Goal: Use online tool/utility: Utilize a website feature to perform a specific function

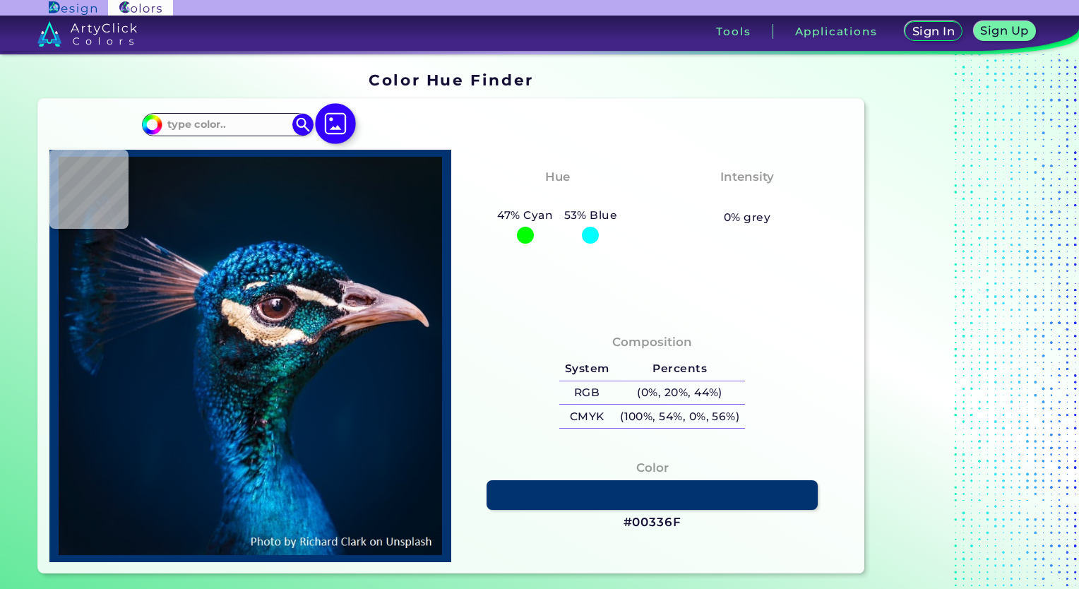
click at [325, 121] on img at bounding box center [336, 123] width 41 height 41
click at [0, 0] on input "file" at bounding box center [0, 0] width 0 height 0
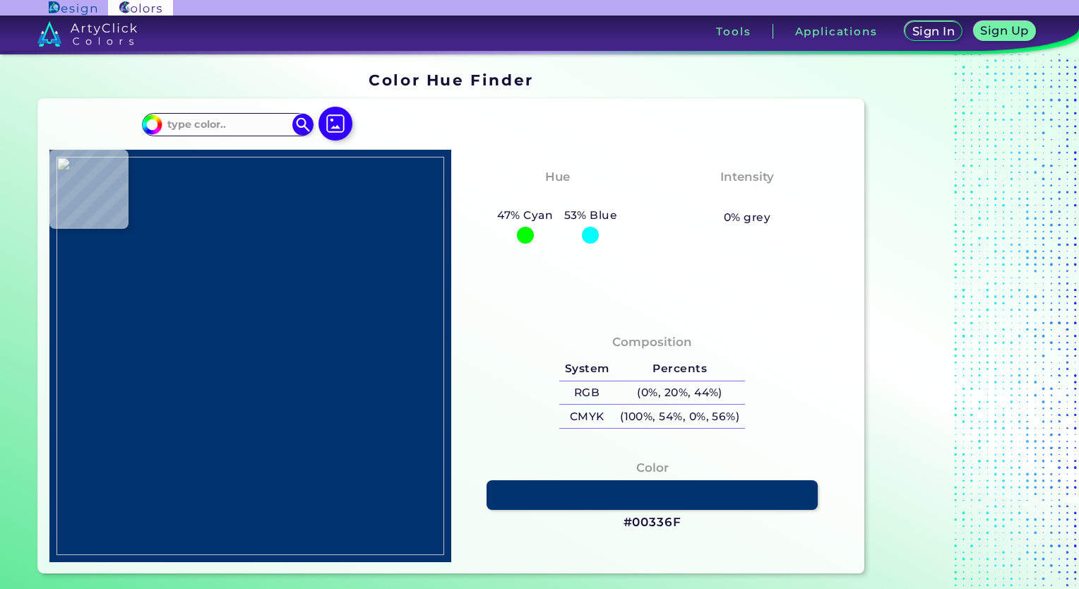
type input "#000000"
type input "#97865a"
type input "#97865A"
type input "#a49261"
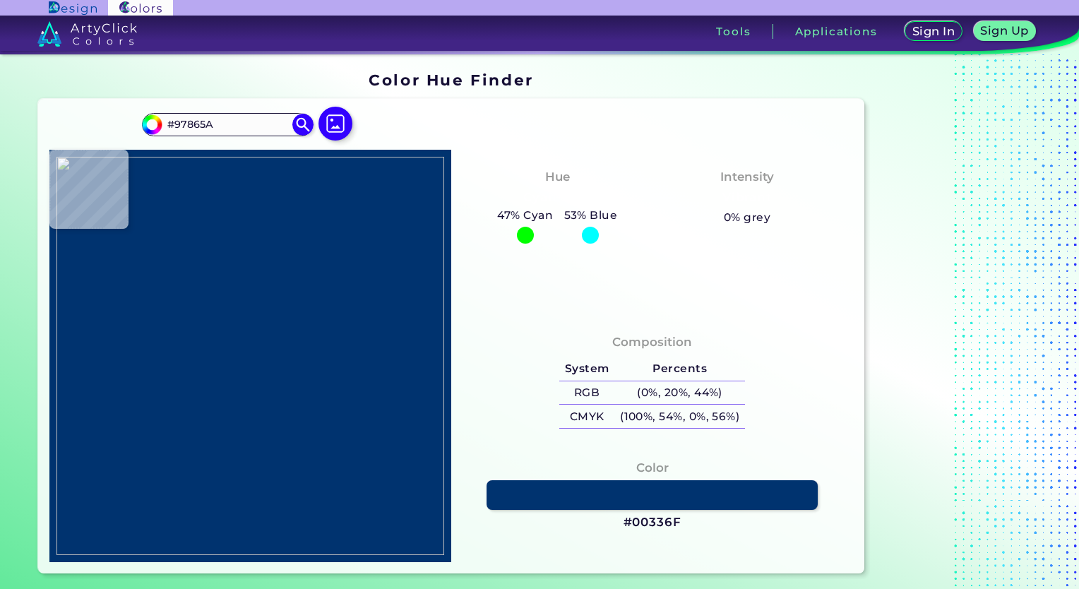
type input "#A49261"
type input "#332c25"
type input "#332C25"
type input "#1e191a"
type input "#1E191A"
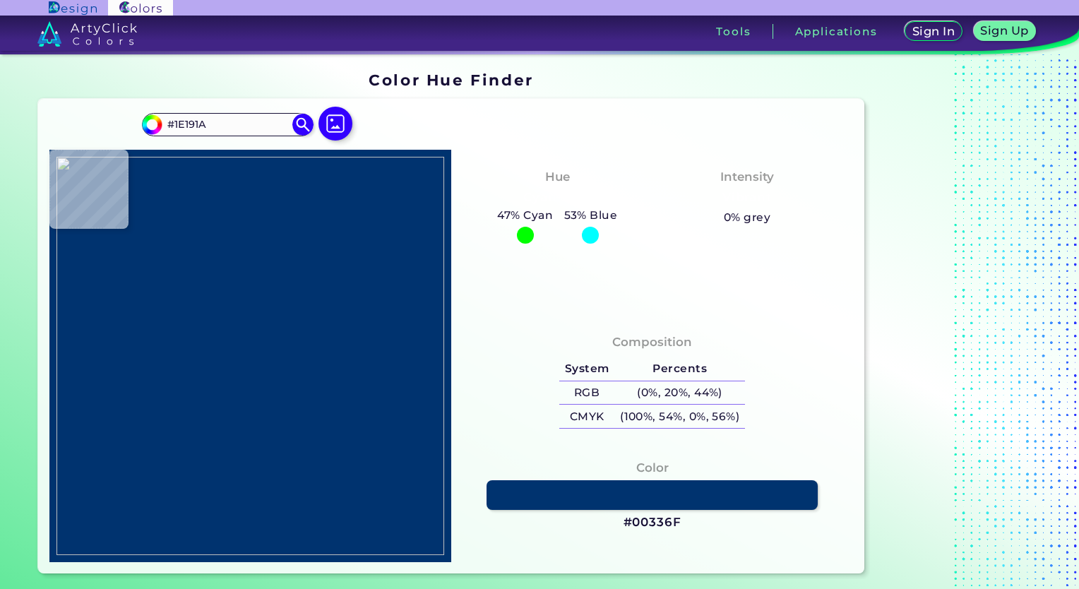
type input "#a49261"
type input "#A49261"
type input "#1e191a"
type input "#1E191A"
type input "#a39161"
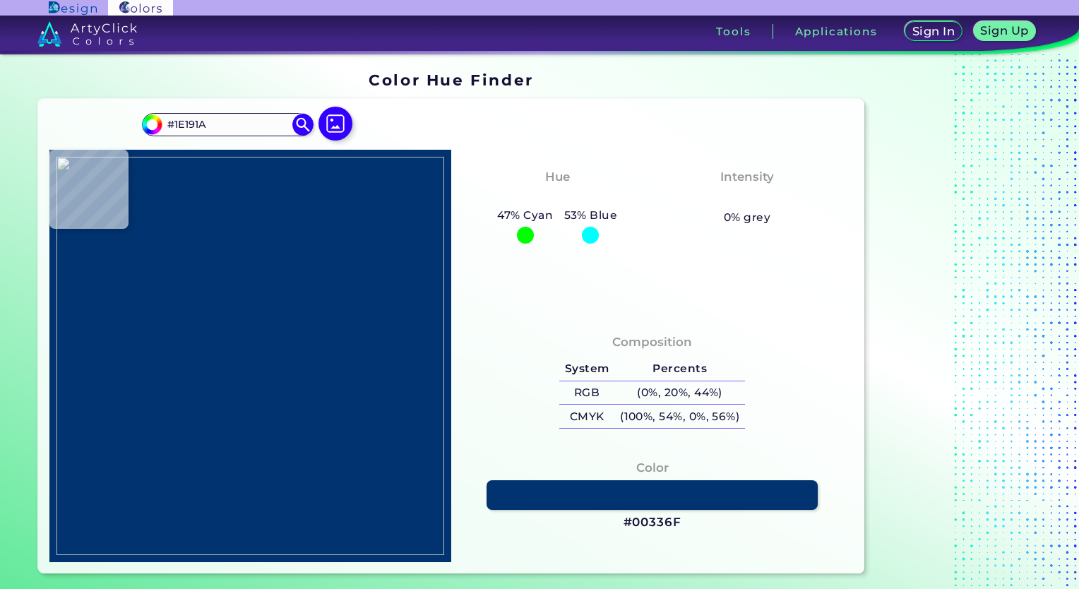
type input "#A39161"
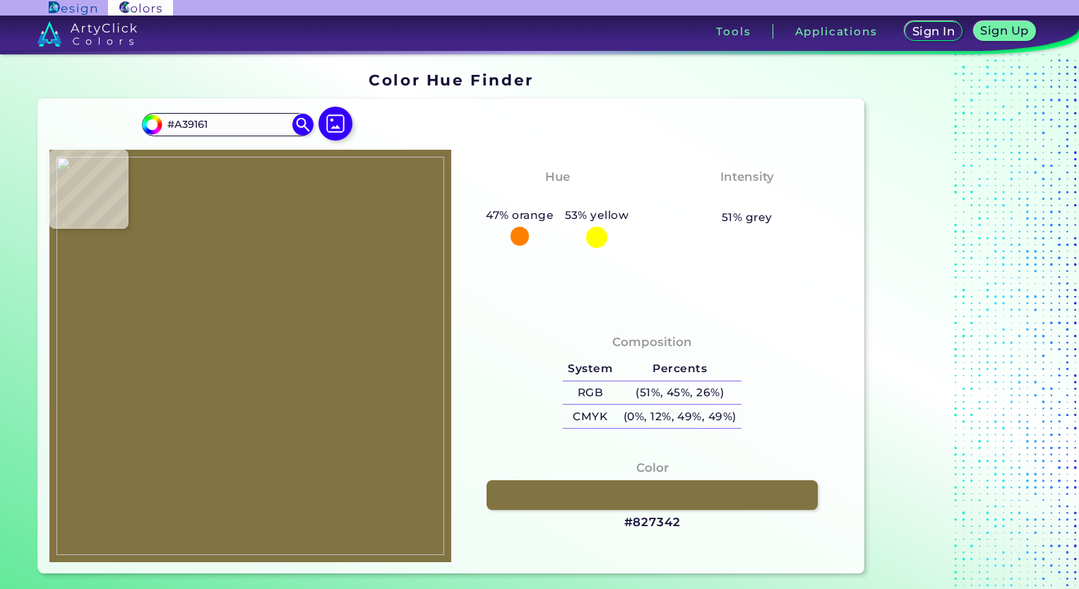
type input "#827342"
type input "#810003"
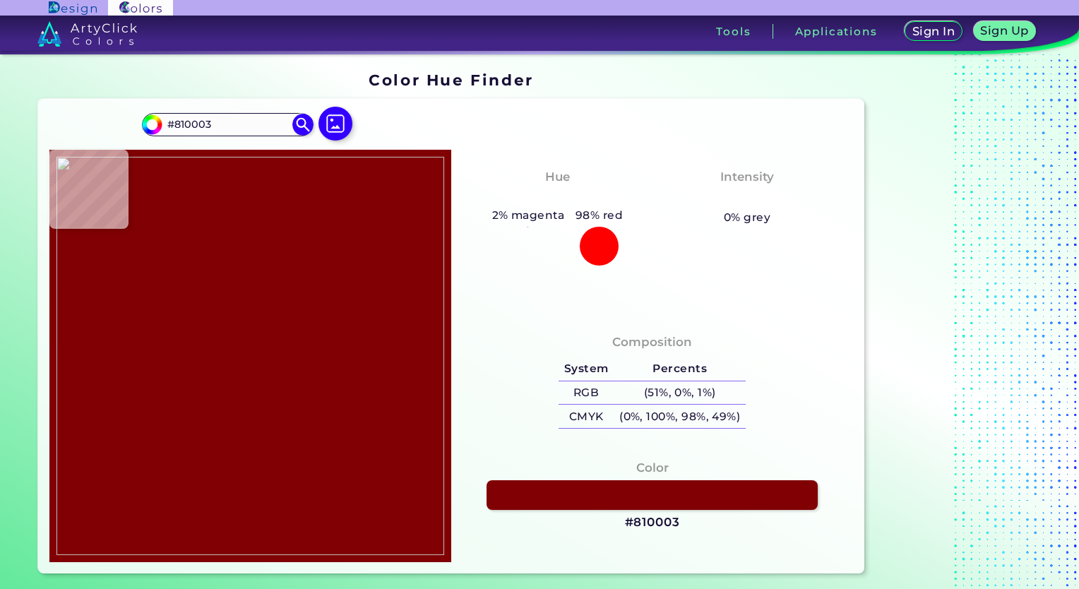
click at [351, 319] on img at bounding box center [251, 356] width 388 height 398
click at [659, 527] on h3 "#810003" at bounding box center [652, 522] width 55 height 17
click at [657, 521] on h3 "#810003" at bounding box center [652, 522] width 55 height 17
click at [287, 133] on input "#810003" at bounding box center [227, 124] width 131 height 19
click at [339, 123] on img at bounding box center [336, 123] width 41 height 41
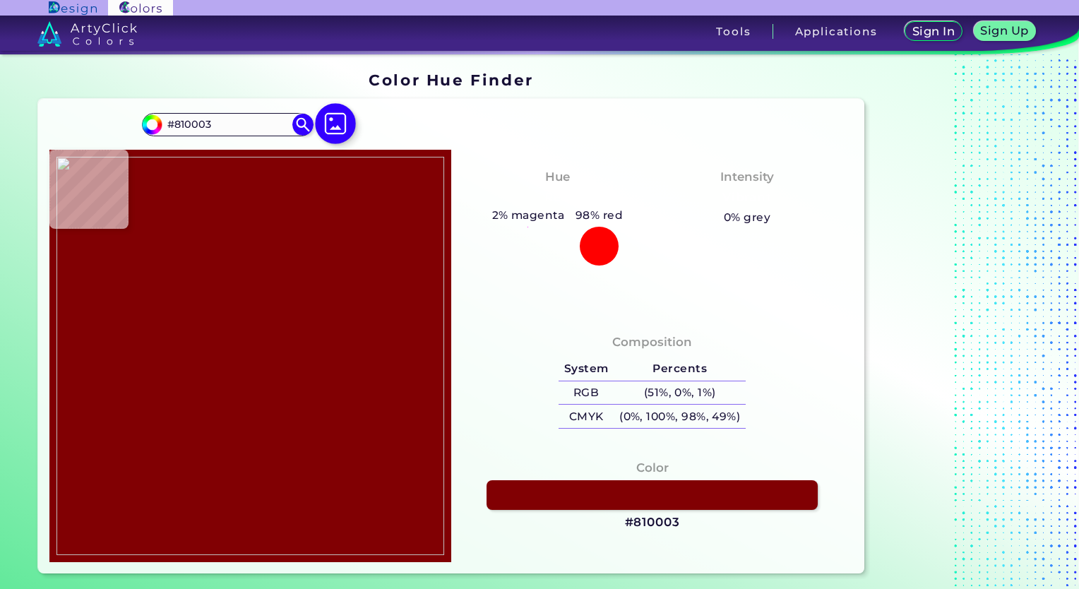
click at [0, 0] on input "file" at bounding box center [0, 0] width 0 height 0
drag, startPoint x: 285, startPoint y: 302, endPoint x: 295, endPoint y: 292, distance: 14.0
click at [285, 302] on img at bounding box center [251, 356] width 388 height 398
type input "#000000"
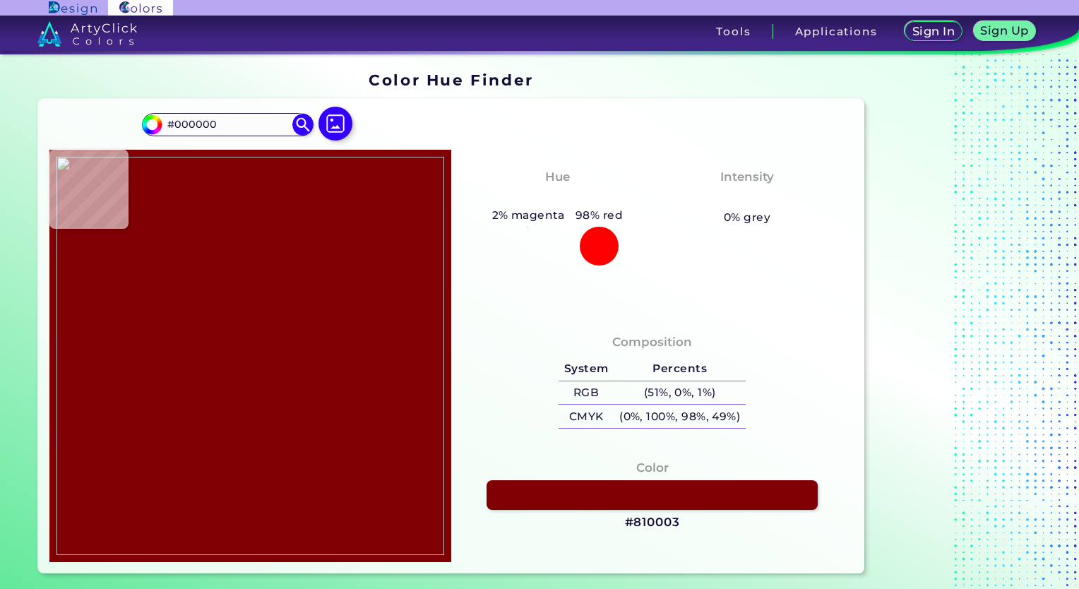
type input "#003aa8"
type input "#003AA8"
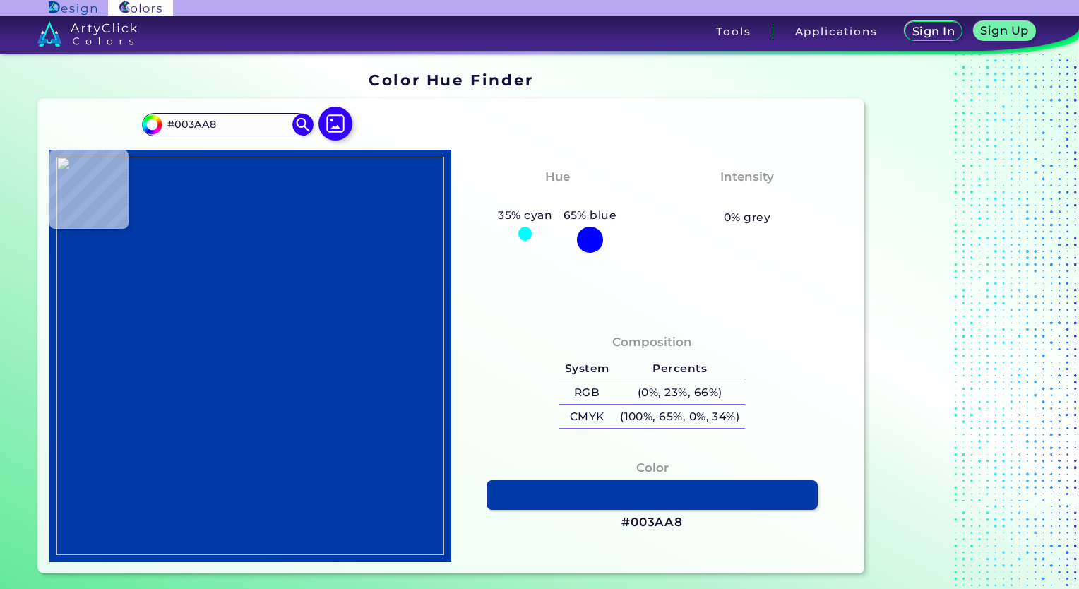
click at [316, 301] on img at bounding box center [251, 356] width 388 height 398
click at [659, 523] on h3 "#003AA8" at bounding box center [652, 522] width 61 height 17
click at [337, 126] on img at bounding box center [336, 123] width 41 height 41
click at [0, 0] on input "file" at bounding box center [0, 0] width 0 height 0
click at [367, 272] on img at bounding box center [251, 356] width 388 height 398
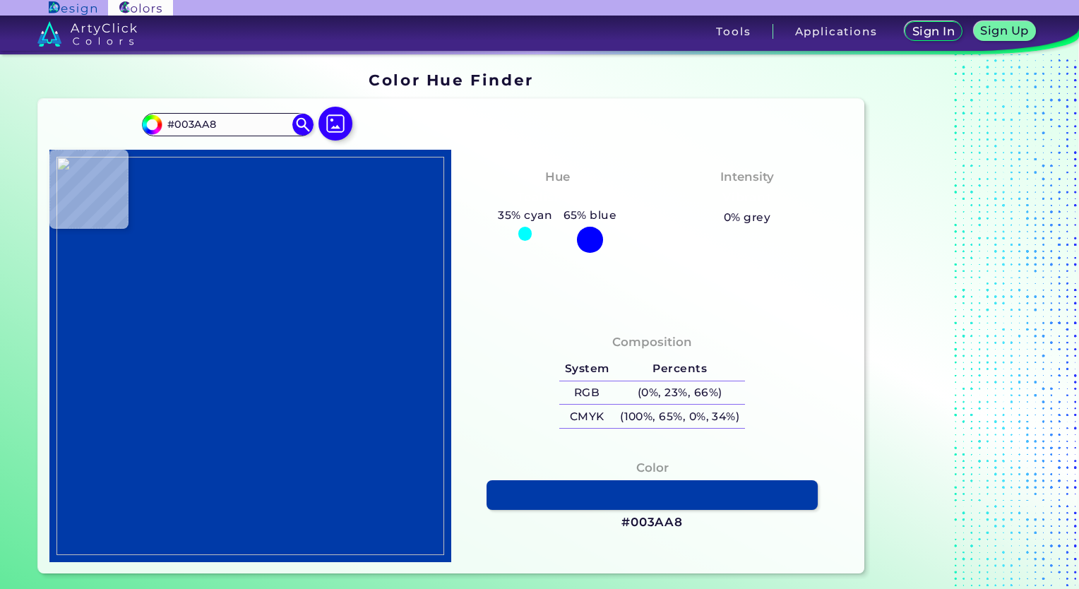
type input "#7ccdef"
type input "#7CCDEF"
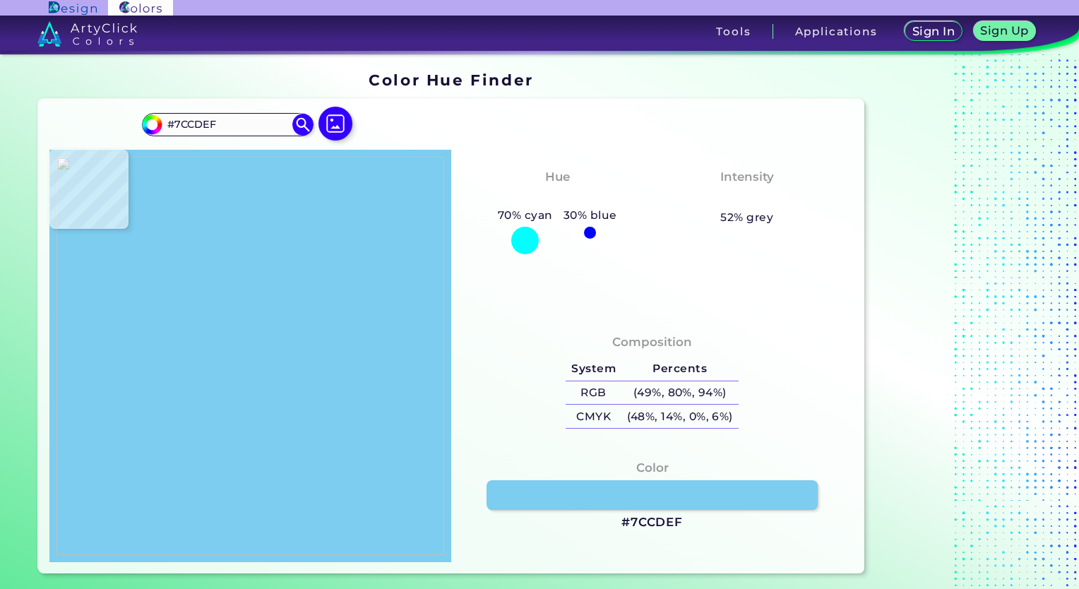
click at [388, 297] on img at bounding box center [251, 356] width 388 height 398
click at [662, 530] on div "Color #7CCDEF" at bounding box center [652, 495] width 379 height 87
click at [661, 524] on h3 "#7CCDEF" at bounding box center [652, 522] width 61 height 17
click at [333, 125] on img at bounding box center [336, 123] width 41 height 41
click at [0, 0] on input "file" at bounding box center [0, 0] width 0 height 0
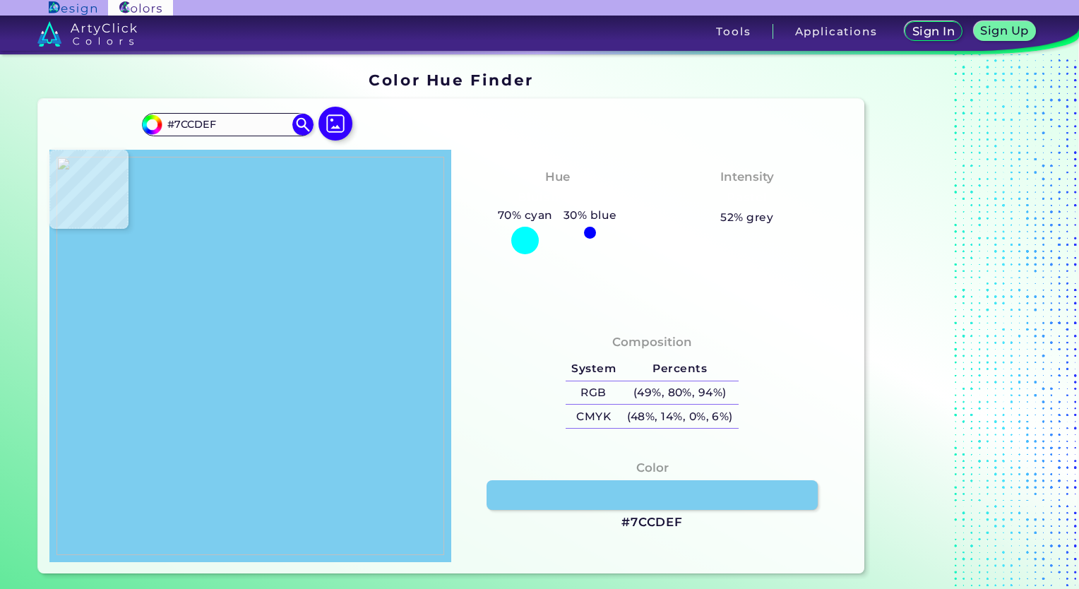
click at [393, 340] on img at bounding box center [251, 356] width 388 height 398
type input "#000000"
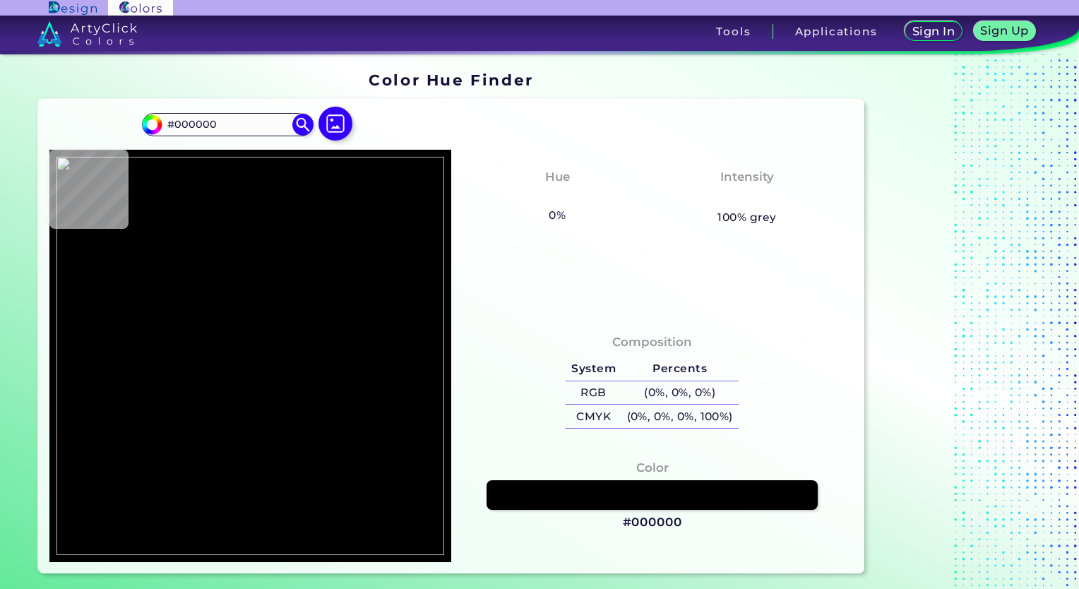
type input "#ffffff"
type input "#FFFFFF"
type input "#6d6d6d"
type input "#6D6D6D"
type input "#000000"
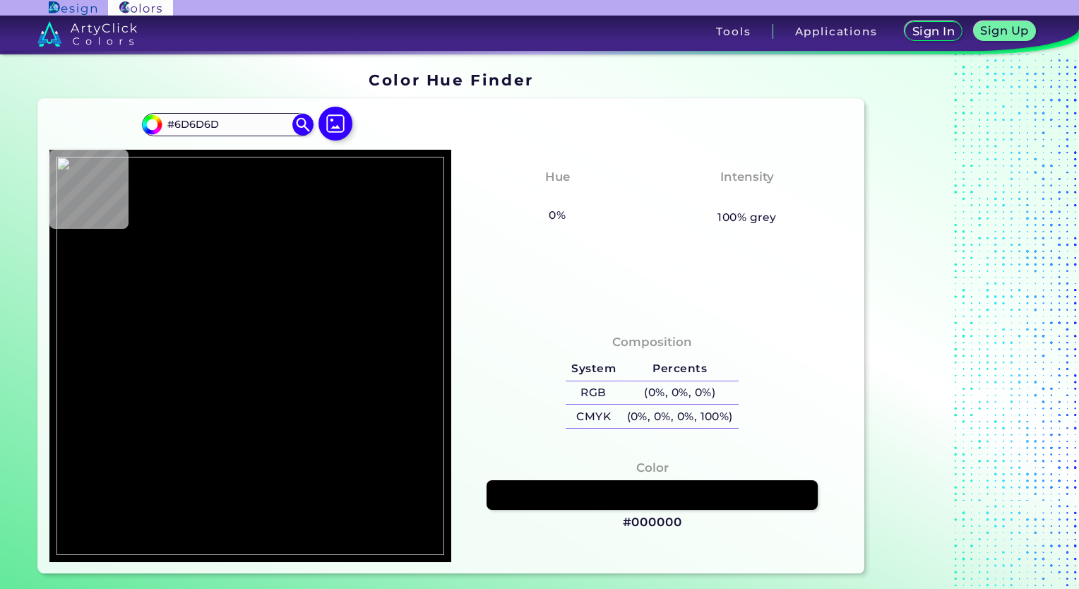
type input "#000000"
type input "#896573"
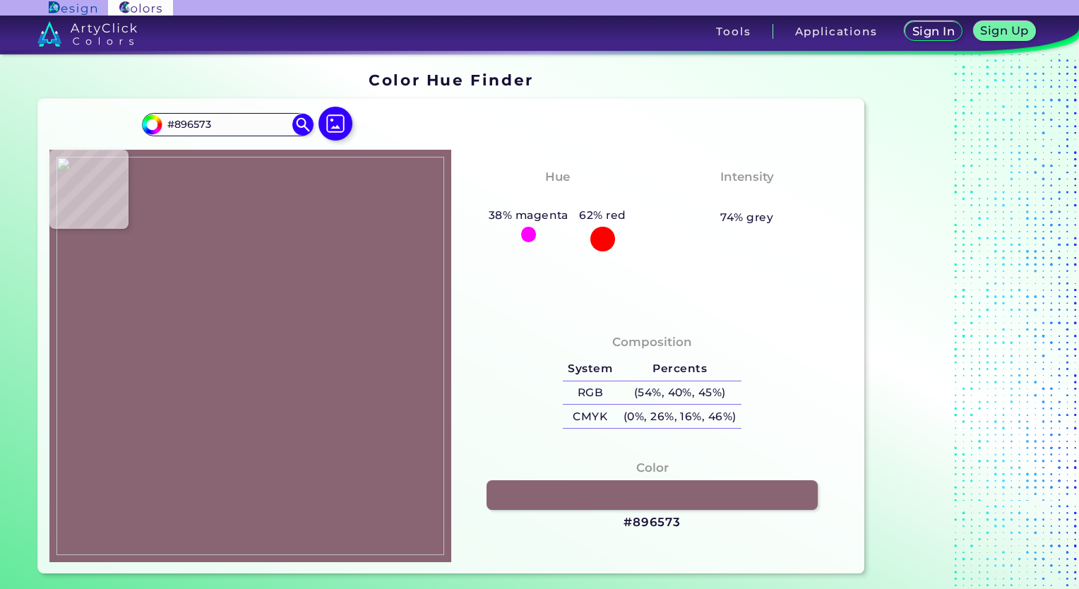
type input "#f3b3cc"
type input "#F3B3CC"
type input "#f6b5ce"
type input "#F6B5CE"
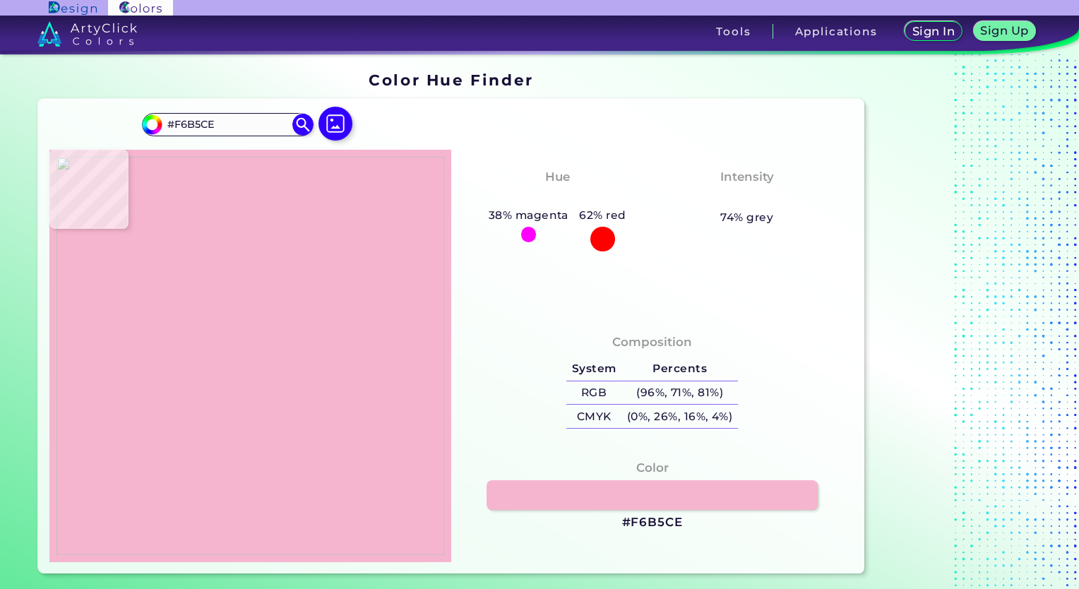
click at [441, 338] on img at bounding box center [251, 356] width 388 height 398
drag, startPoint x: 670, startPoint y: 523, endPoint x: 691, endPoint y: 545, distance: 29.5
click at [671, 523] on h3 "#F6B5CE" at bounding box center [652, 522] width 61 height 17
click at [339, 127] on img at bounding box center [336, 123] width 41 height 41
click at [0, 0] on input "file" at bounding box center [0, 0] width 0 height 0
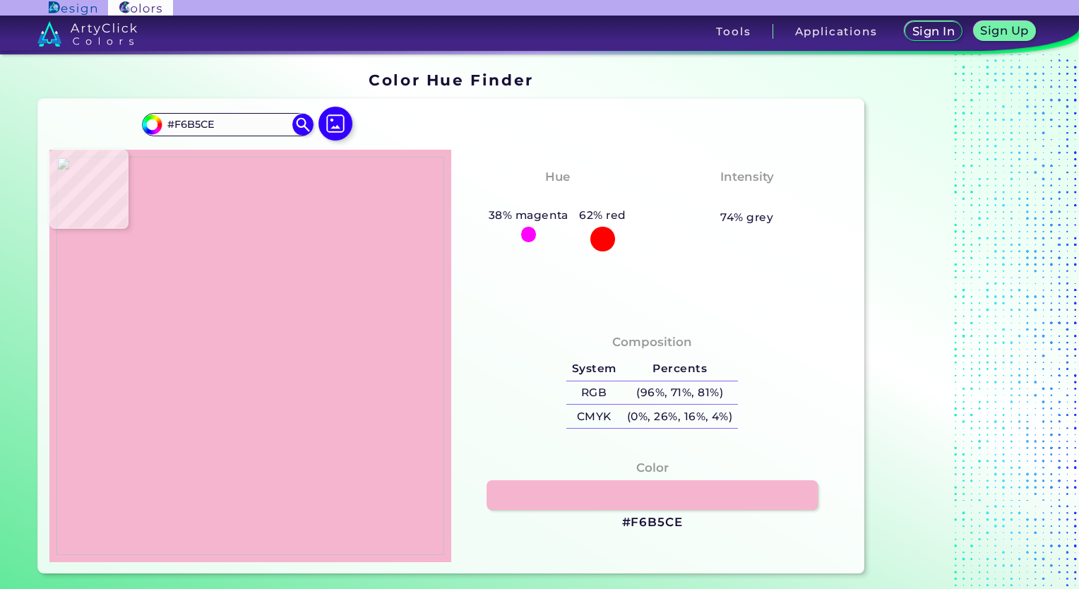
click at [361, 376] on img at bounding box center [251, 356] width 388 height 398
type input "#000024"
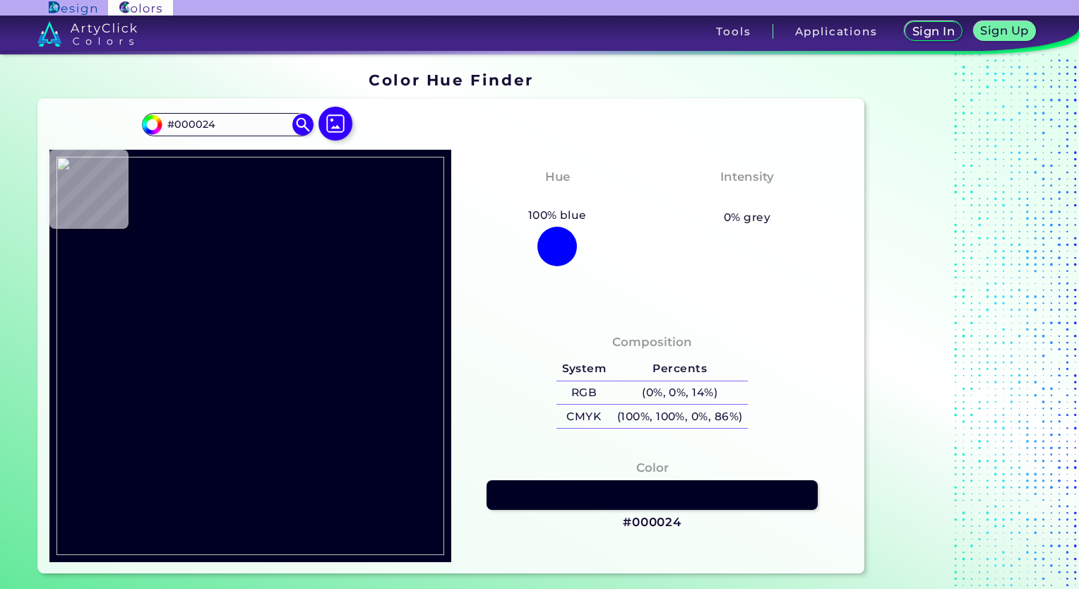
type input "#4c6792"
type input "#4C6792"
type input "#a0d3ff"
type input "#A0D3FF"
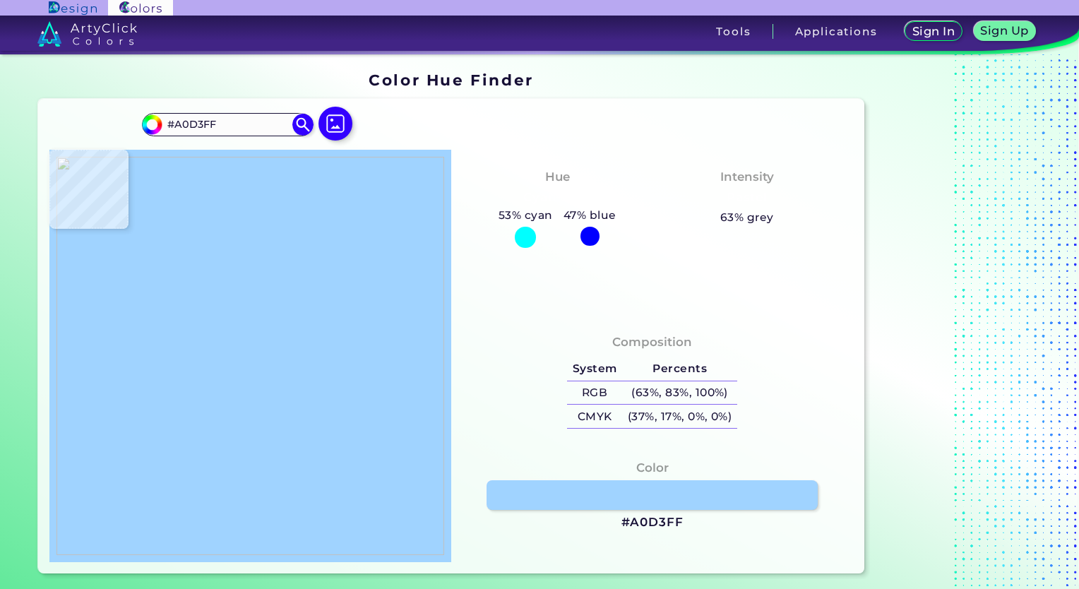
click at [379, 370] on img at bounding box center [251, 356] width 388 height 398
click at [646, 521] on h3 "#A0D3FF" at bounding box center [653, 522] width 62 height 17
click at [357, 114] on div at bounding box center [335, 125] width 45 height 36
click at [335, 120] on img at bounding box center [336, 123] width 41 height 41
click at [0, 0] on input "file" at bounding box center [0, 0] width 0 height 0
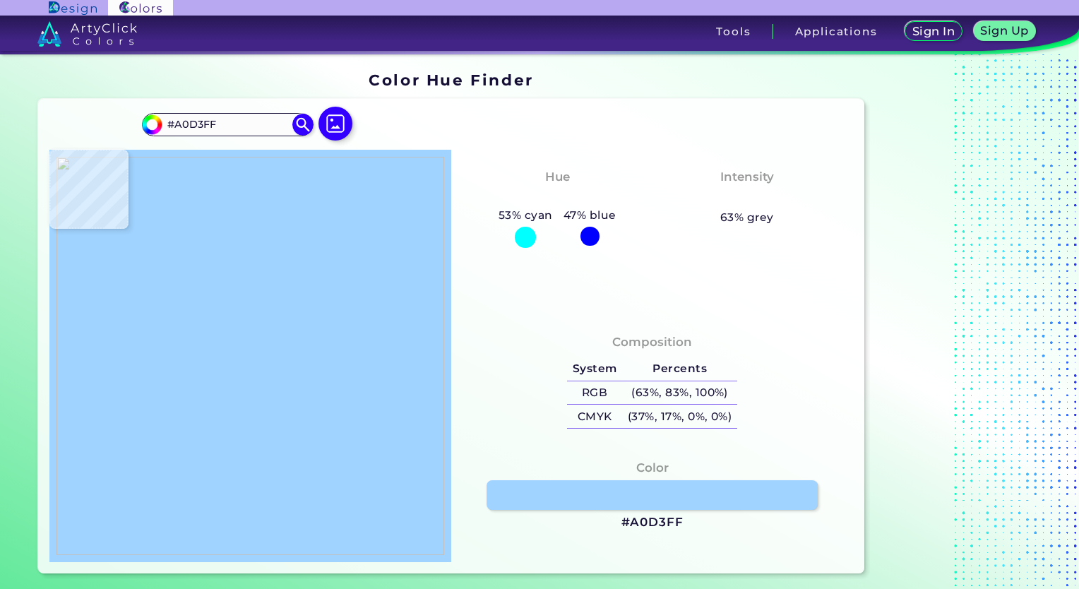
click at [367, 346] on img at bounding box center [251, 356] width 388 height 398
type input "#ed1e36"
type input "#ED1E36"
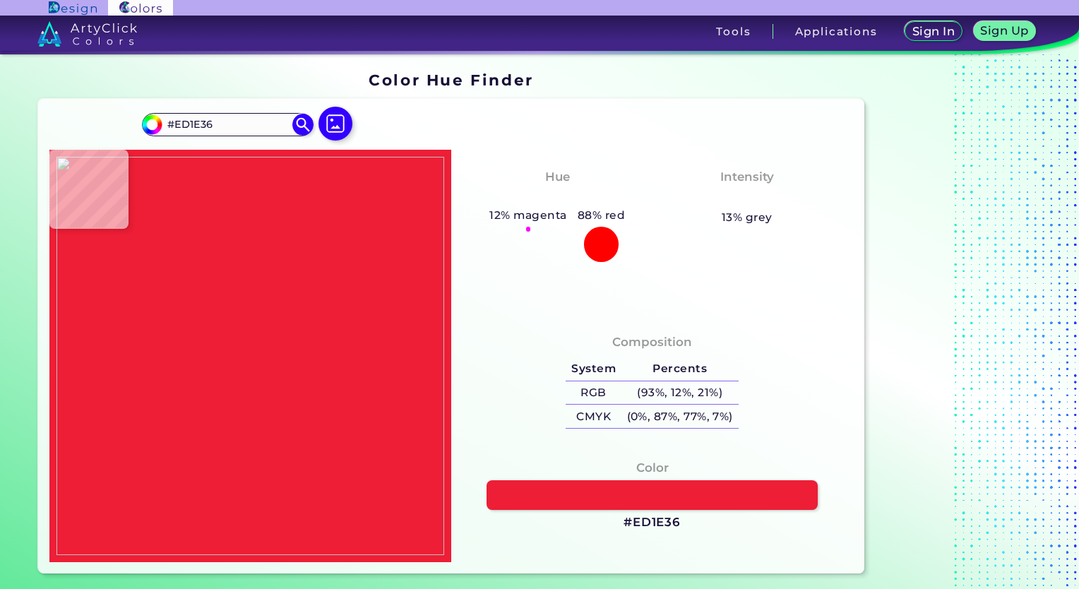
type input "#feeff0"
type input "#FEEFF0"
type input "#ffffff"
type input "#FFFFFF"
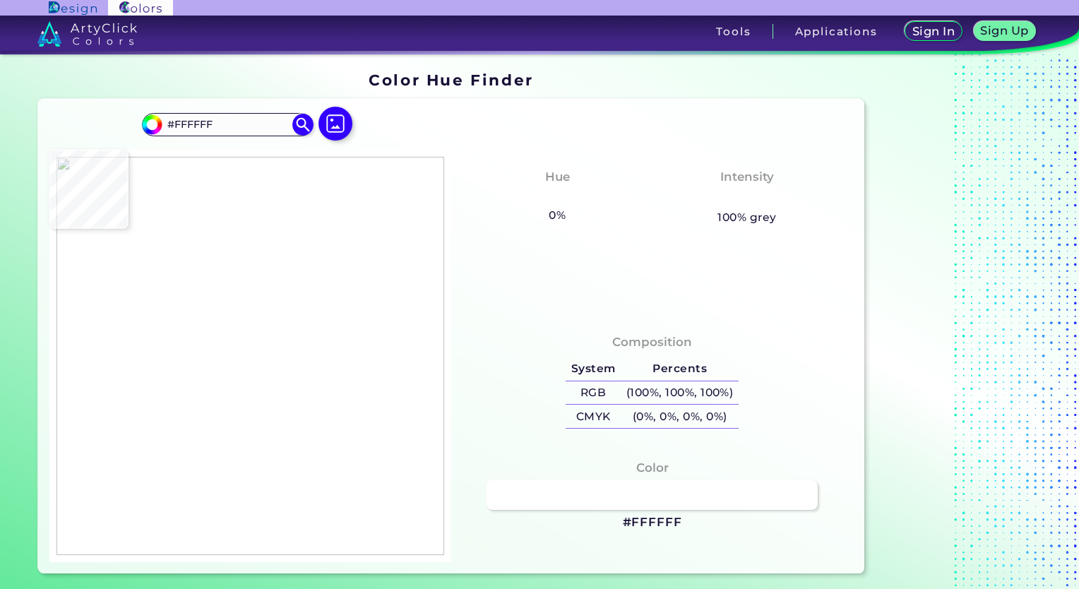
type input "#fde6e9"
type input "#FDE6E9"
type input "#ed1e36"
type input "#ED1E36"
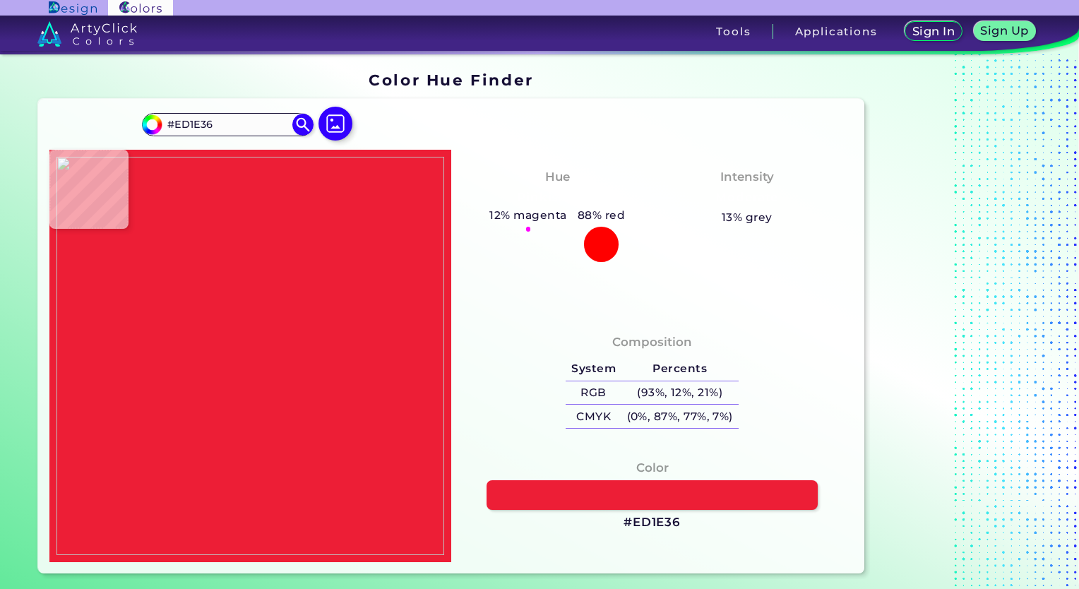
type input "#f04659"
type input "#F04659"
type input "#ffffff"
type input "#FFFFFF"
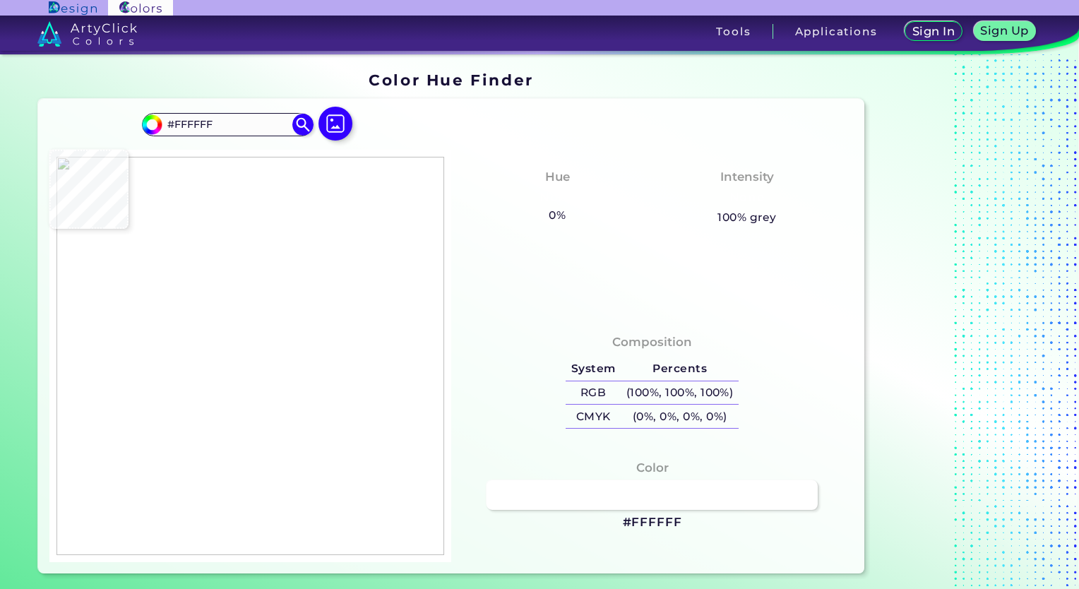
type input "#fef3f5"
type input "#FEF3F5"
type input "#ed1e36"
type input "#ED1E36"
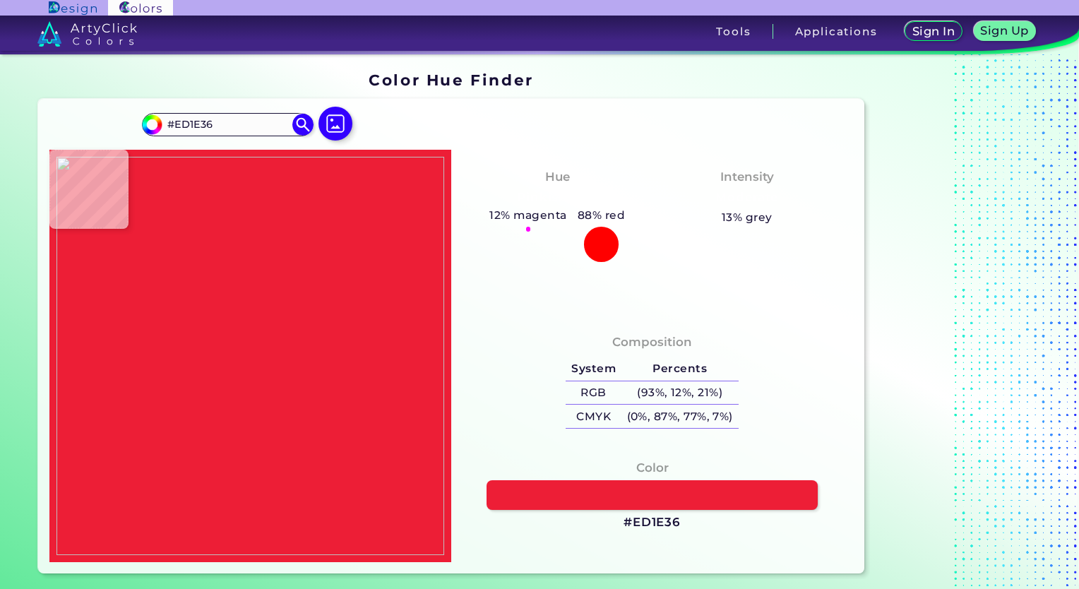
type input "#fef3f5"
type input "#FEF3F5"
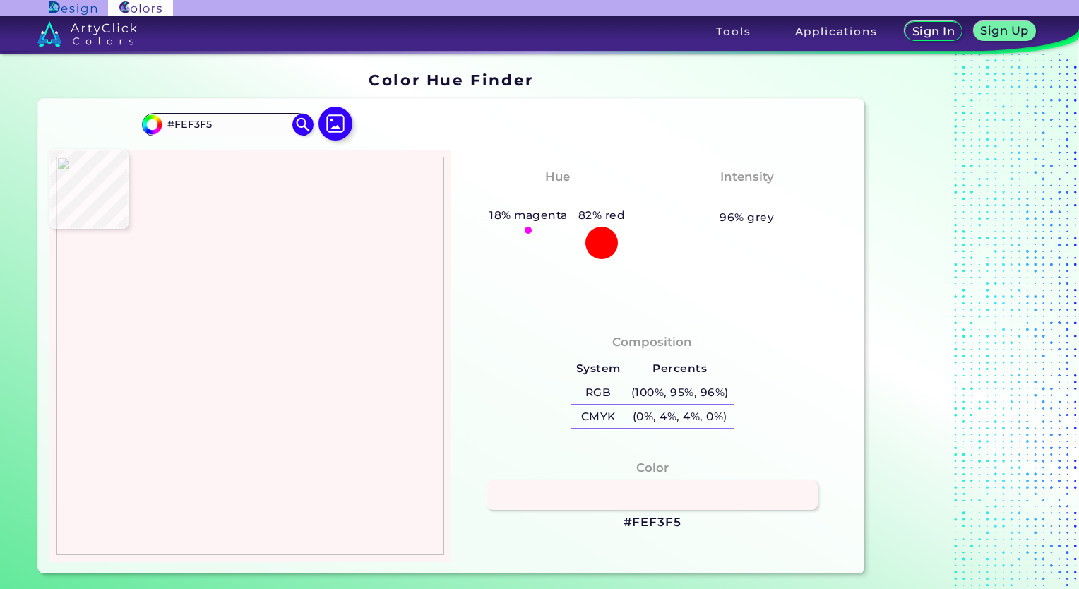
type input "#ffffff"
type input "#FFFFFF"
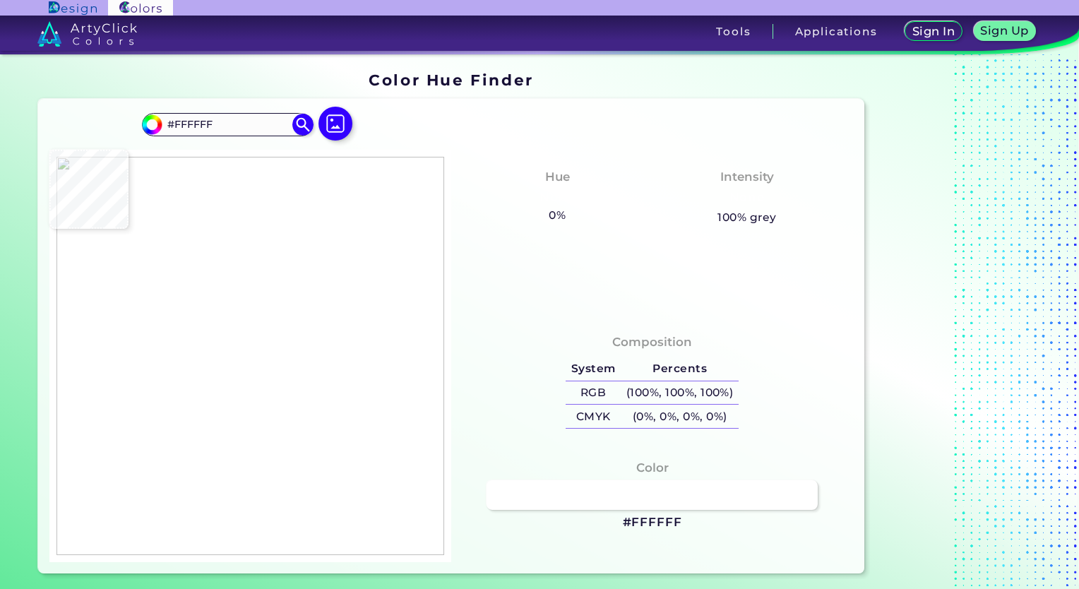
type input "#ed1e36"
type input "#ED1E36"
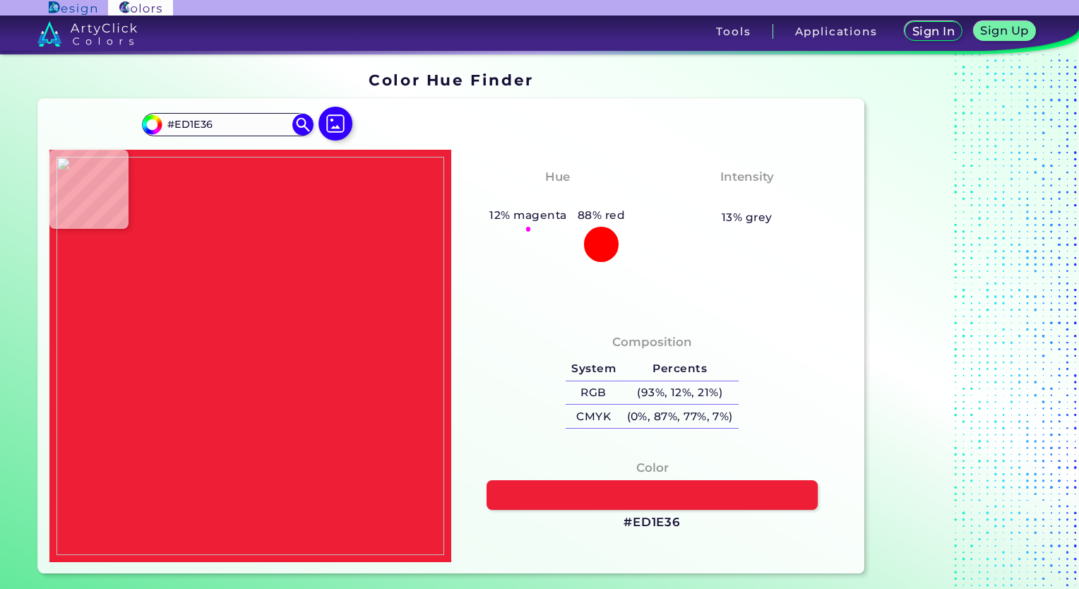
type input "#fef3f5"
type input "#FEF3F5"
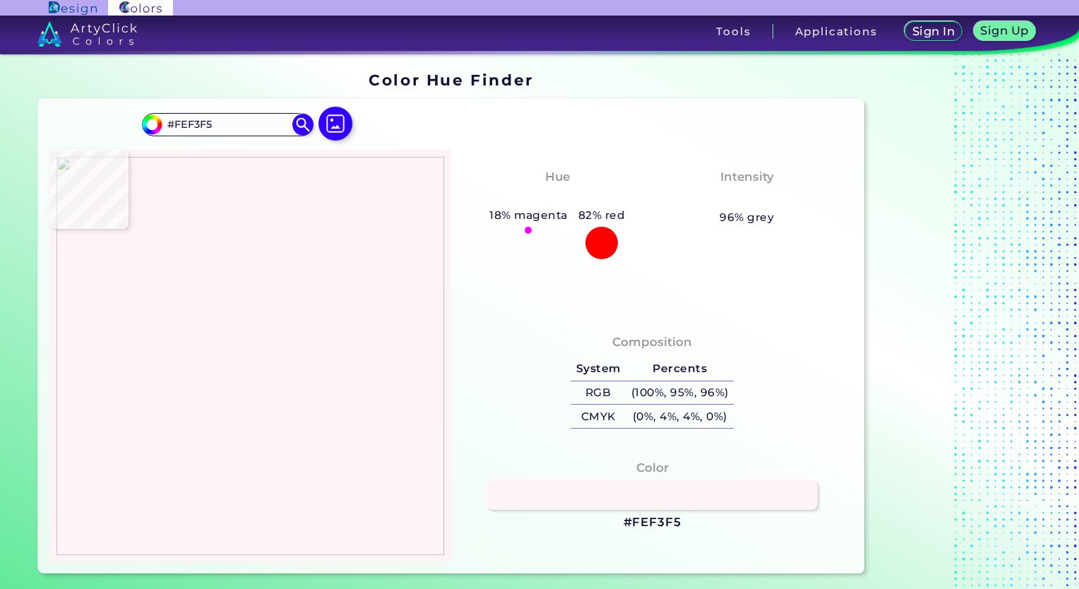
type input "#f36676"
type input "#F36676"
type input "#ffffff"
type input "#FFFFFF"
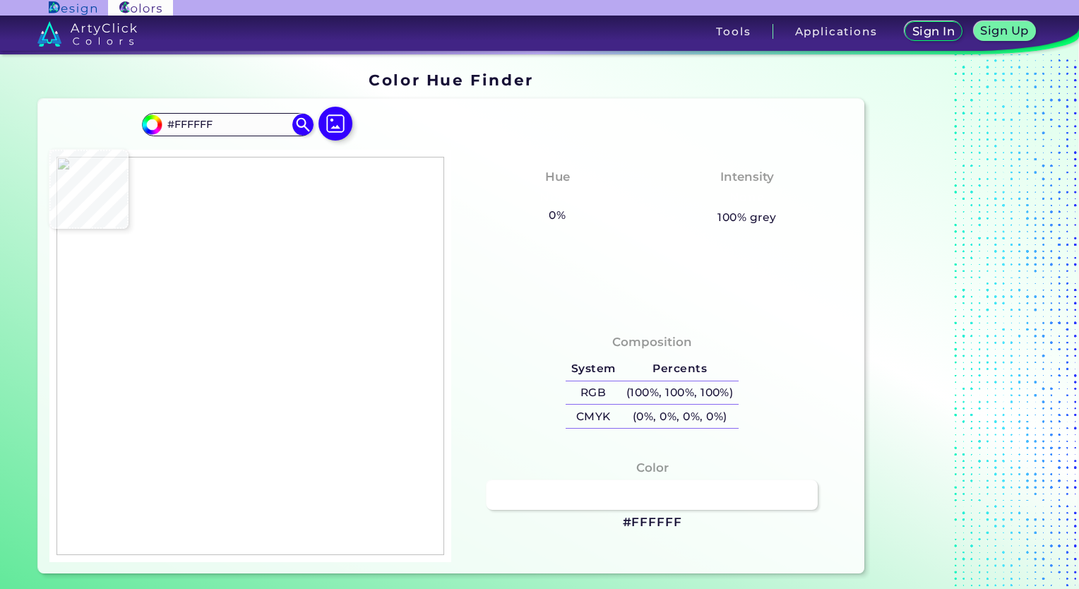
type input "#f36676"
type input "#F36676"
type input "#ed1e36"
type input "#ED1E36"
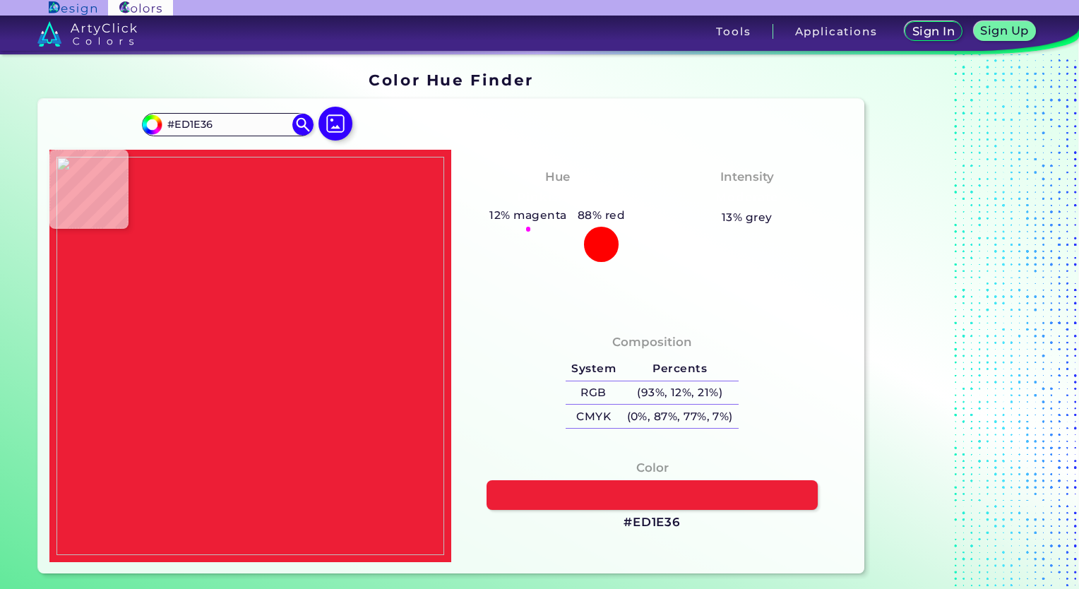
type input "#ffffff"
type input "#FFFFFF"
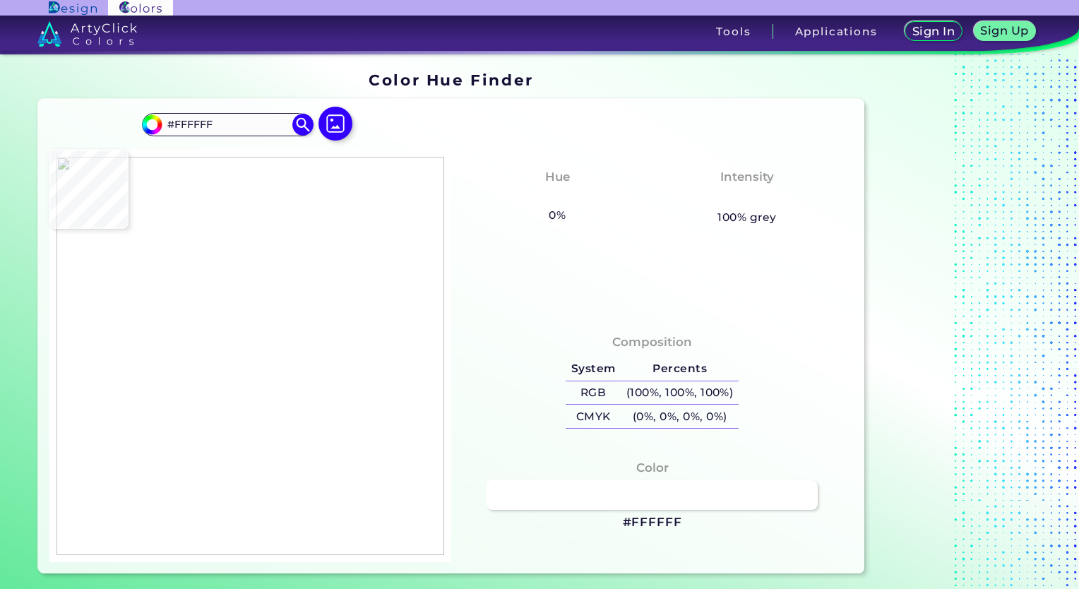
type input "#f36676"
type input "#F36676"
type input "#ed1e36"
type input "#ED1E36"
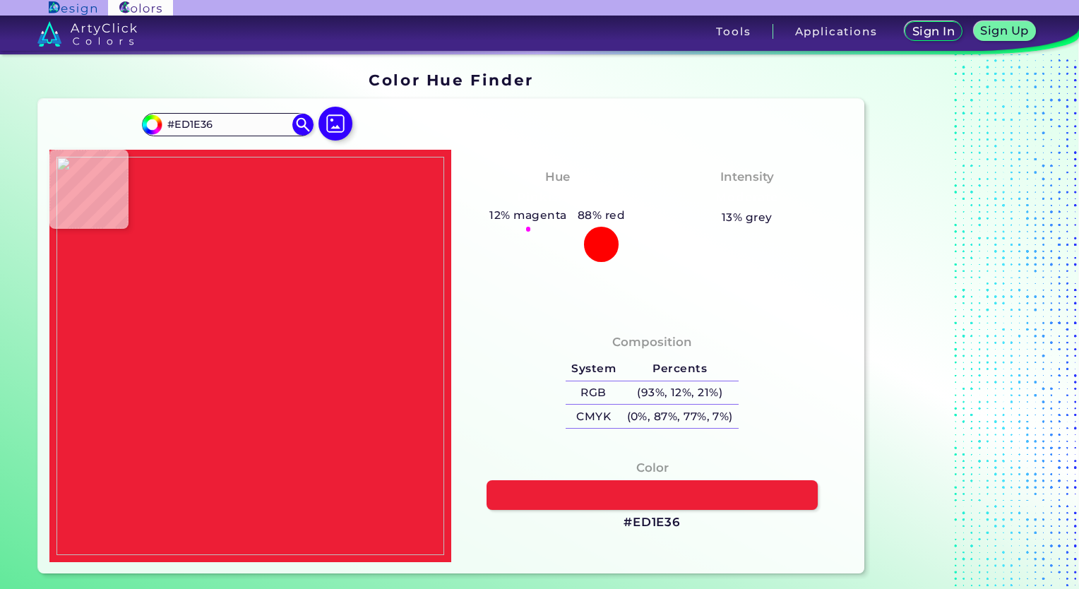
type input "#ef354b"
type input "#EF354B"
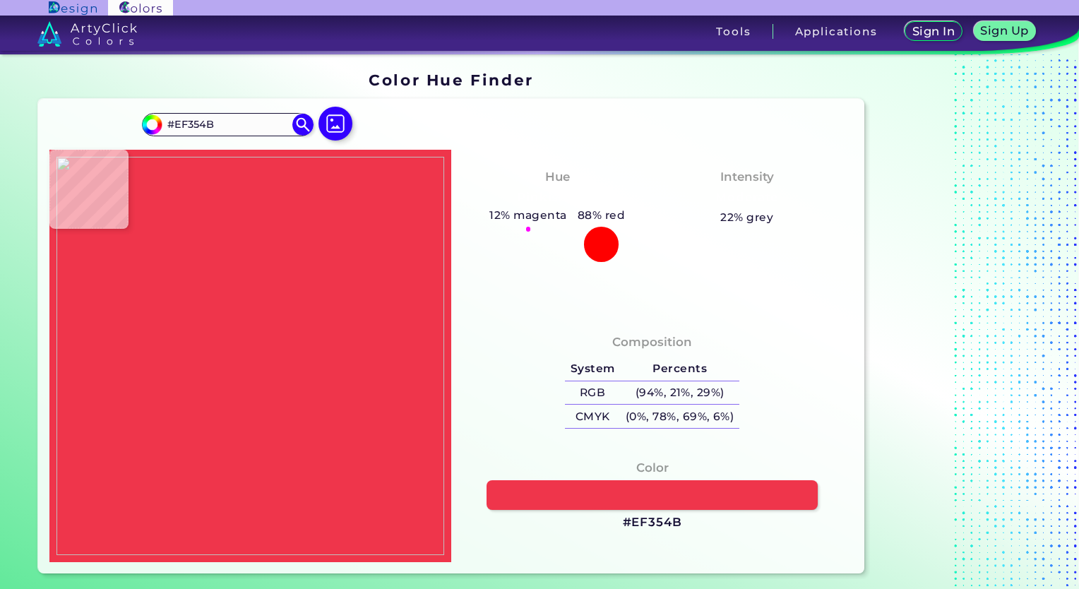
type input "#ffffff"
type input "#FFFFFF"
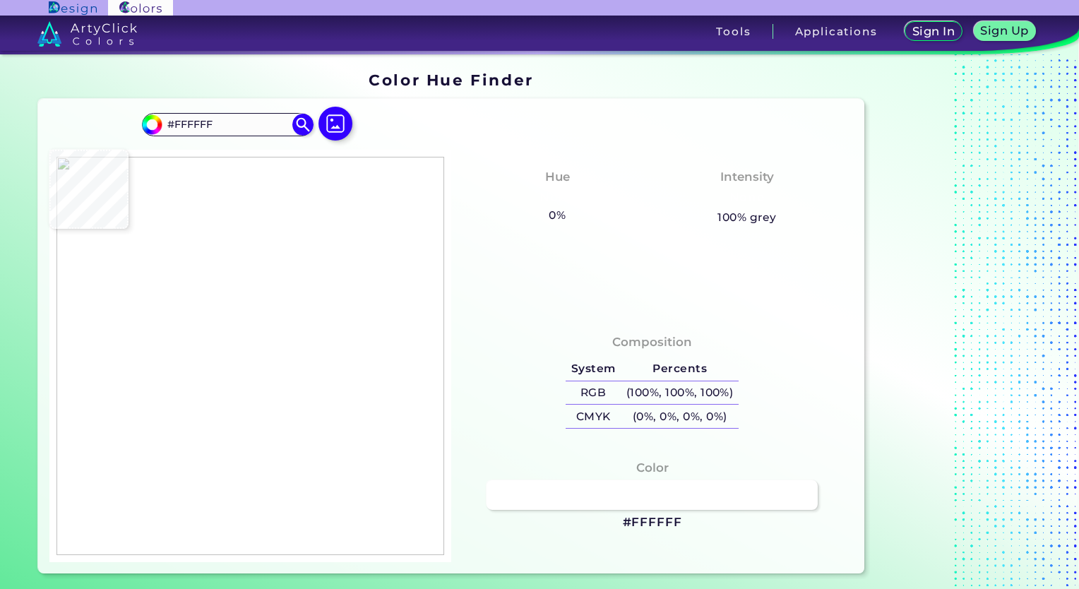
type input "#ed1e36"
type input "#ED1E36"
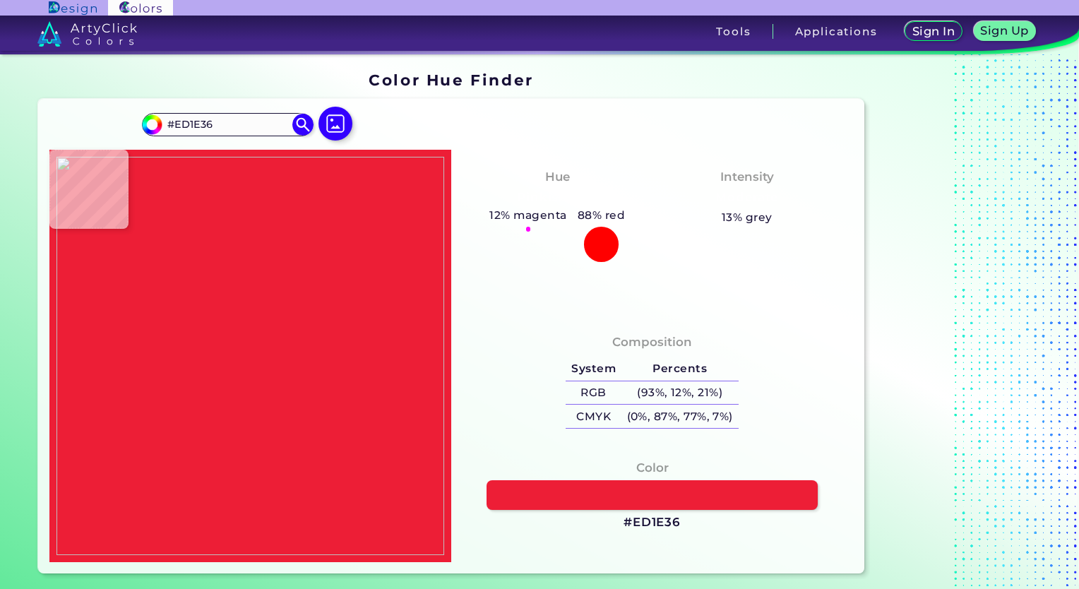
type input "#ee2f45"
type input "#EE2F45"
type input "#ffffff"
type input "#FFFFFF"
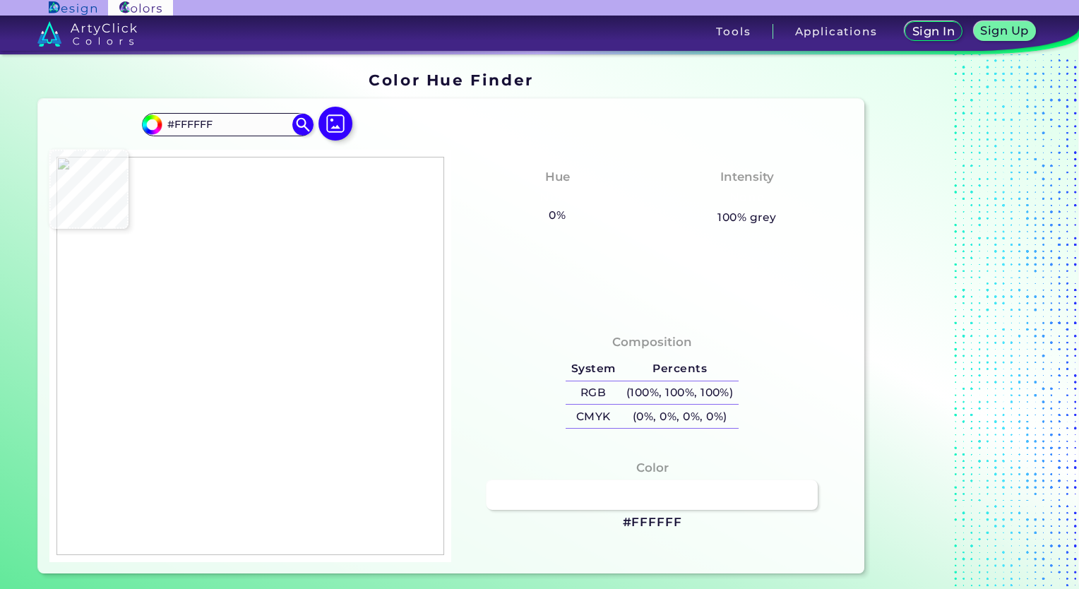
type input "#ed1e36"
type input "#ED1E36"
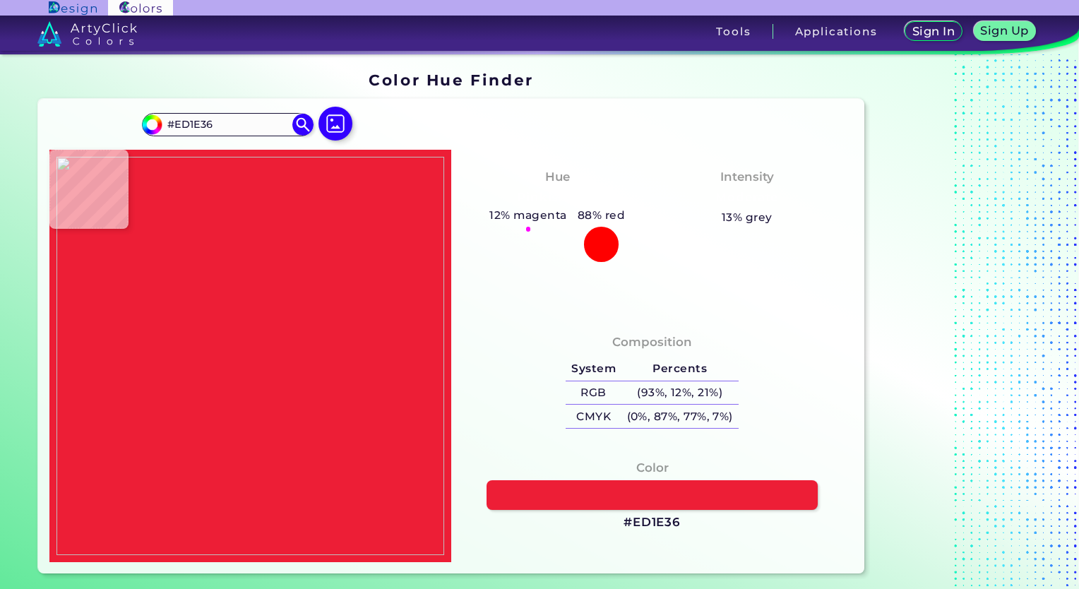
type input "#ffffff"
type input "#FFFFFF"
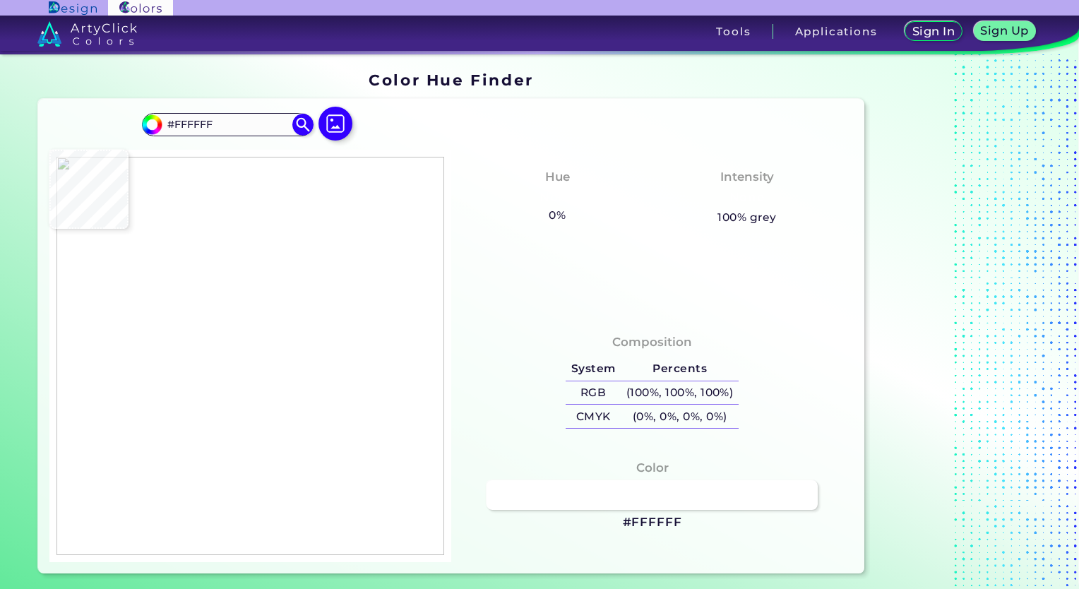
type input "#ed1e36"
type input "#ED1E36"
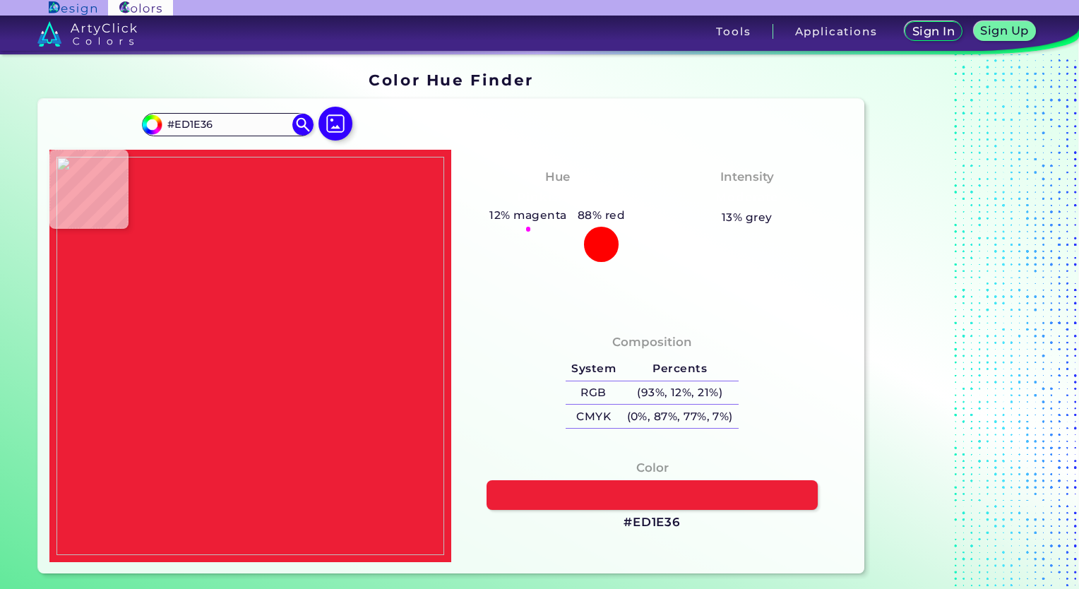
type input "#ffffff"
type input "#FFFFFF"
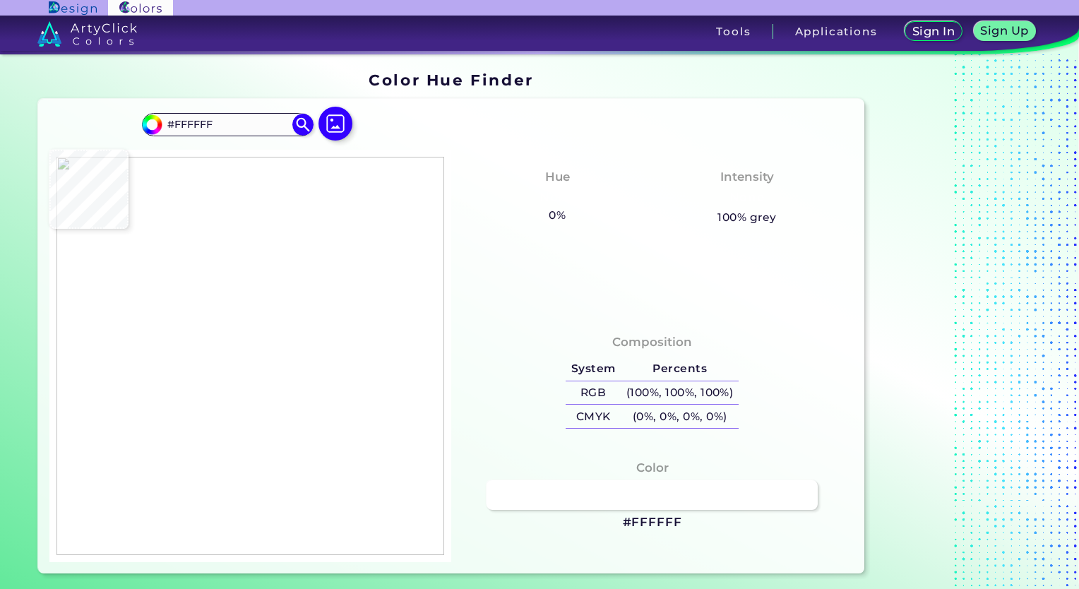
click at [305, 286] on img at bounding box center [251, 356] width 388 height 398
click at [306, 283] on img at bounding box center [251, 356] width 388 height 398
type input "#ed1e36"
type input "#ED1E36"
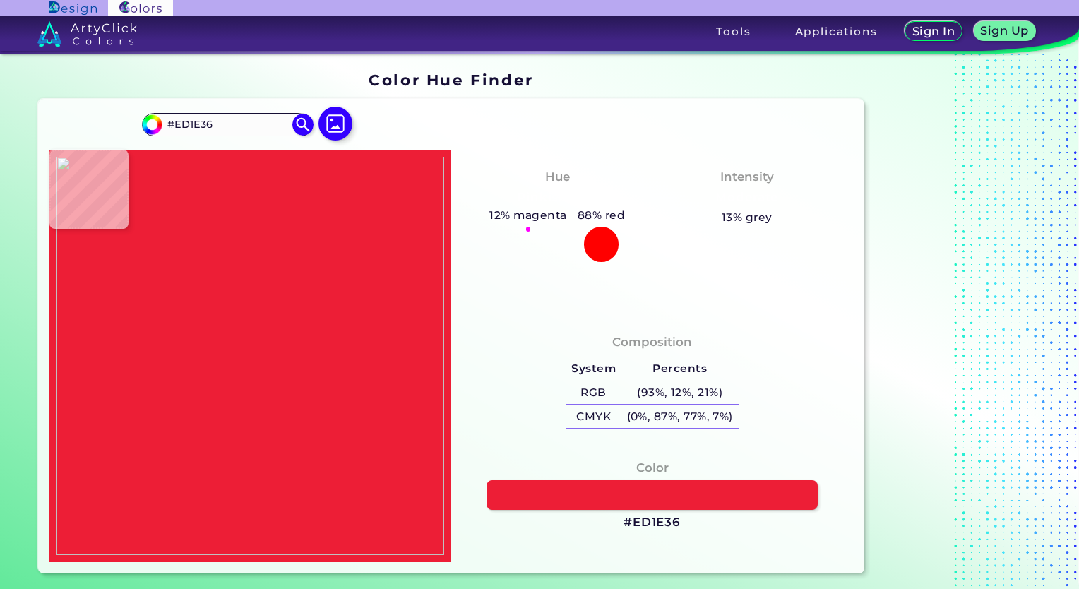
type input "#ef364b"
type input "#EF364B"
type input "#ffffff"
type input "#FFFFFF"
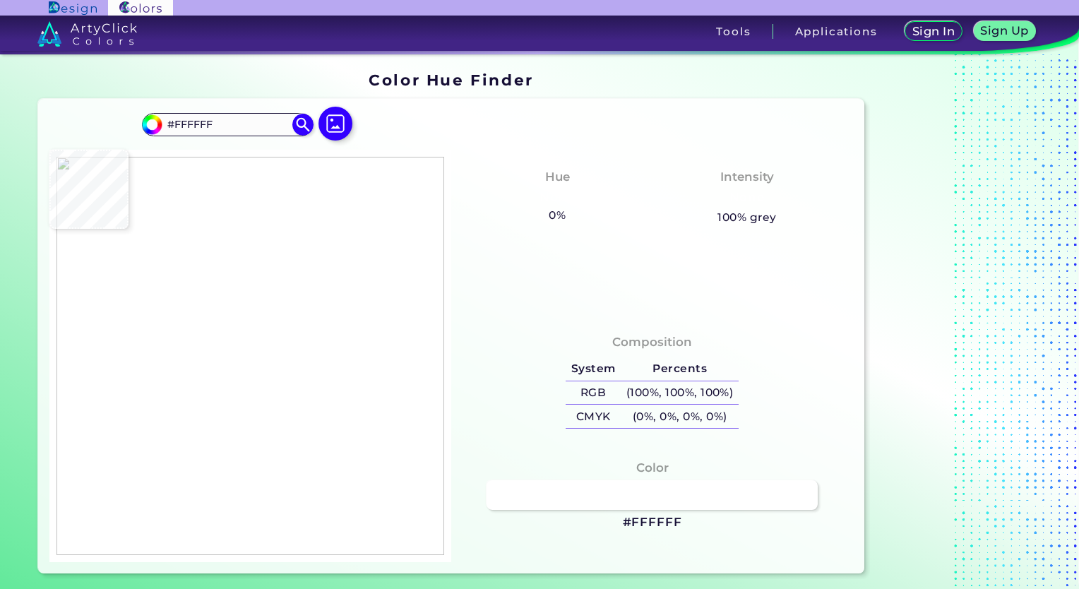
type input "#ed1e36"
type input "#ED1E36"
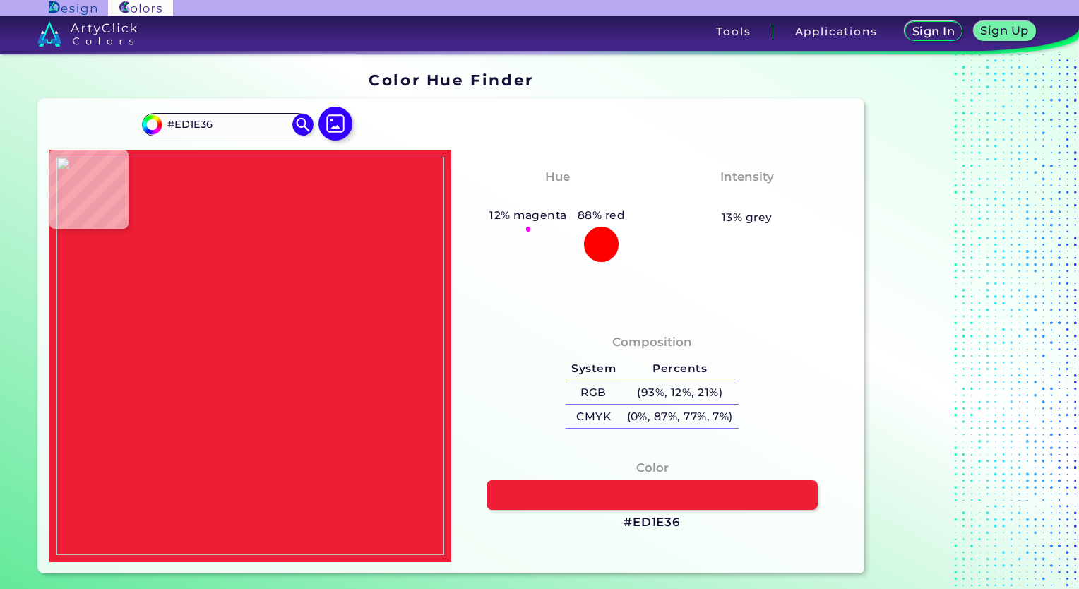
click at [313, 283] on img at bounding box center [251, 356] width 388 height 398
click at [656, 522] on h3 "#ED1E36" at bounding box center [652, 522] width 57 height 17
click at [333, 109] on img at bounding box center [336, 123] width 41 height 41
click at [0, 0] on input "file" at bounding box center [0, 0] width 0 height 0
click at [352, 383] on img at bounding box center [251, 356] width 388 height 398
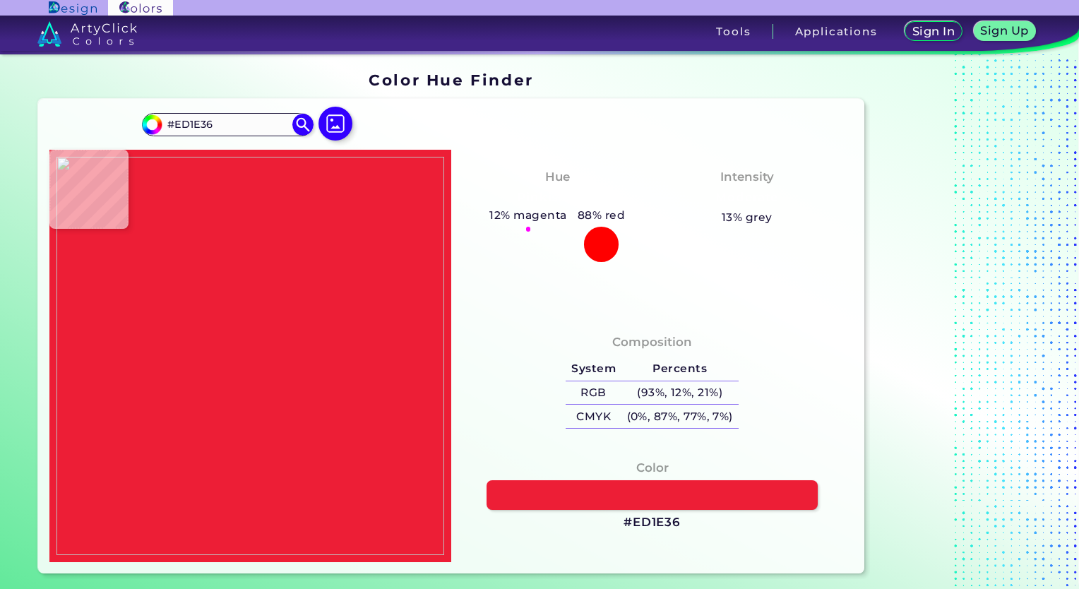
type input "#b09247"
type input "#B09247"
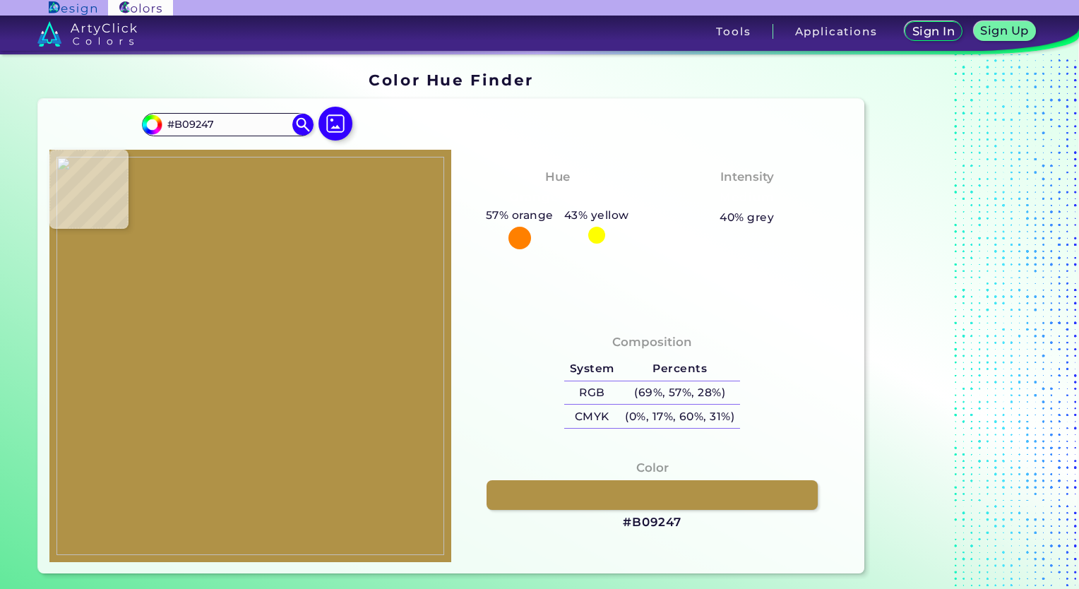
type input "#7b909c"
type input "#7B909C"
type input "#5b8fd2"
type input "#5B8FD2"
type input "#0c2950"
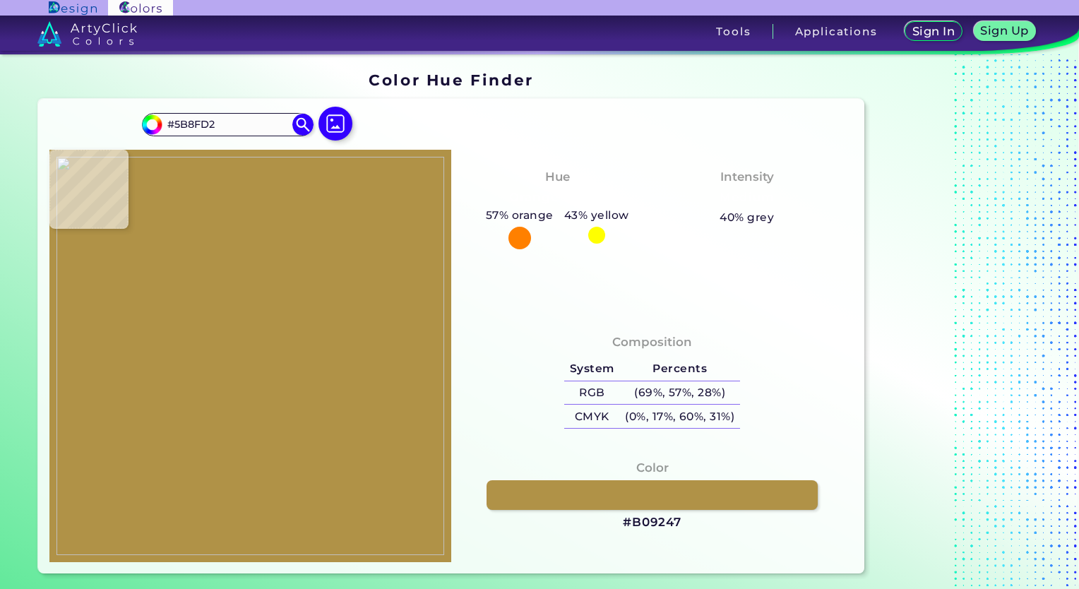
type input "#0C2950"
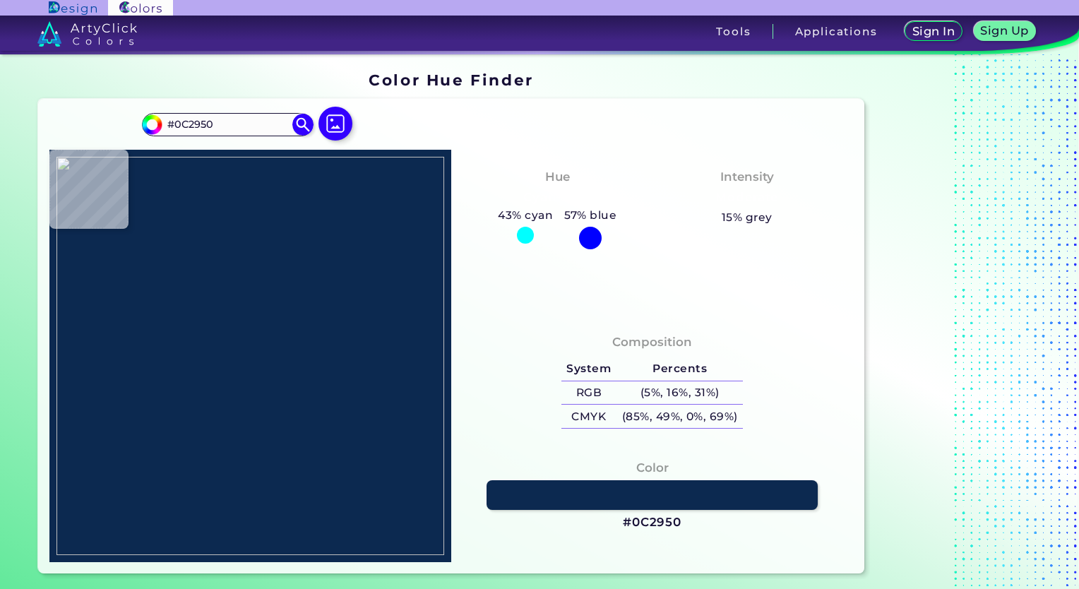
click at [321, 375] on img at bounding box center [251, 356] width 388 height 398
drag, startPoint x: 655, startPoint y: 528, endPoint x: 662, endPoint y: 536, distance: 11.0
click at [655, 527] on h3 "#0C2950" at bounding box center [652, 522] width 59 height 17
click at [338, 124] on img at bounding box center [336, 123] width 41 height 41
click at [0, 0] on input "file" at bounding box center [0, 0] width 0 height 0
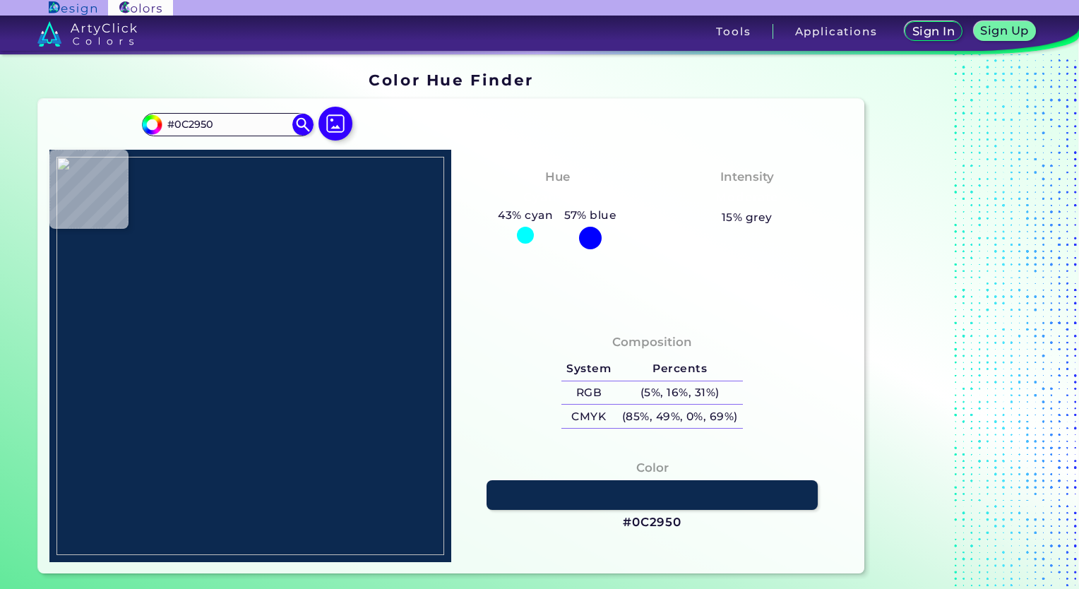
click at [350, 326] on img at bounding box center [251, 356] width 388 height 398
type input "#e31937"
type input "#E31937"
type input "#ffffff"
type input "#FFFFFF"
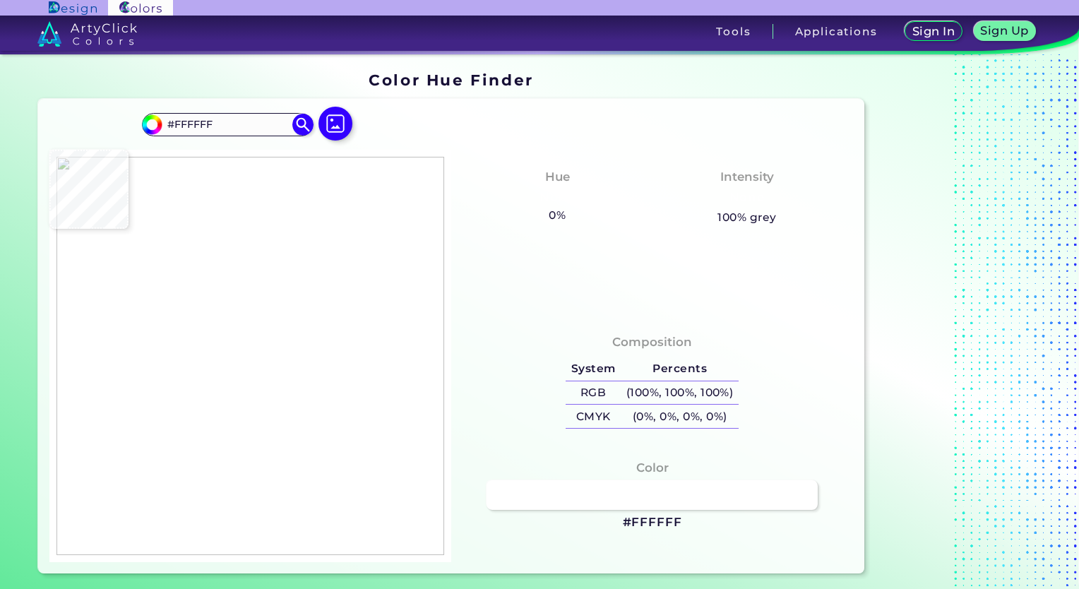
type input "#e31937"
type input "#E31937"
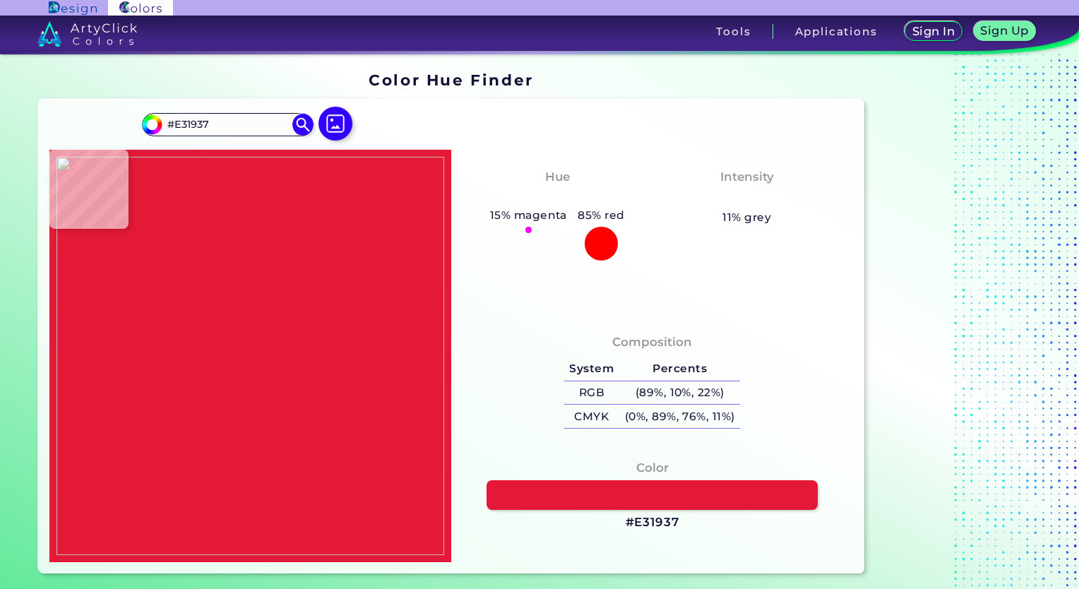
click at [350, 324] on img at bounding box center [251, 356] width 388 height 398
click at [654, 525] on h3 "#E31937" at bounding box center [653, 522] width 54 height 17
click at [307, 335] on img at bounding box center [251, 356] width 388 height 398
type input "#ffffff"
type input "#FFFFFF"
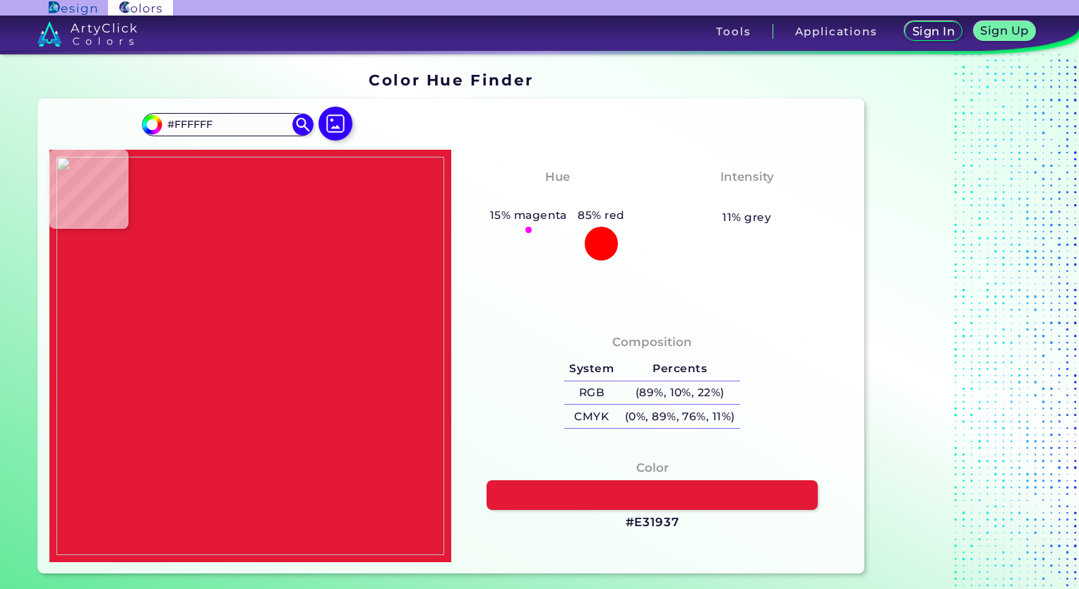
type input "#b3babe"
type input "#B3BABE"
type input "#ffffff"
type input "#FFFFFF"
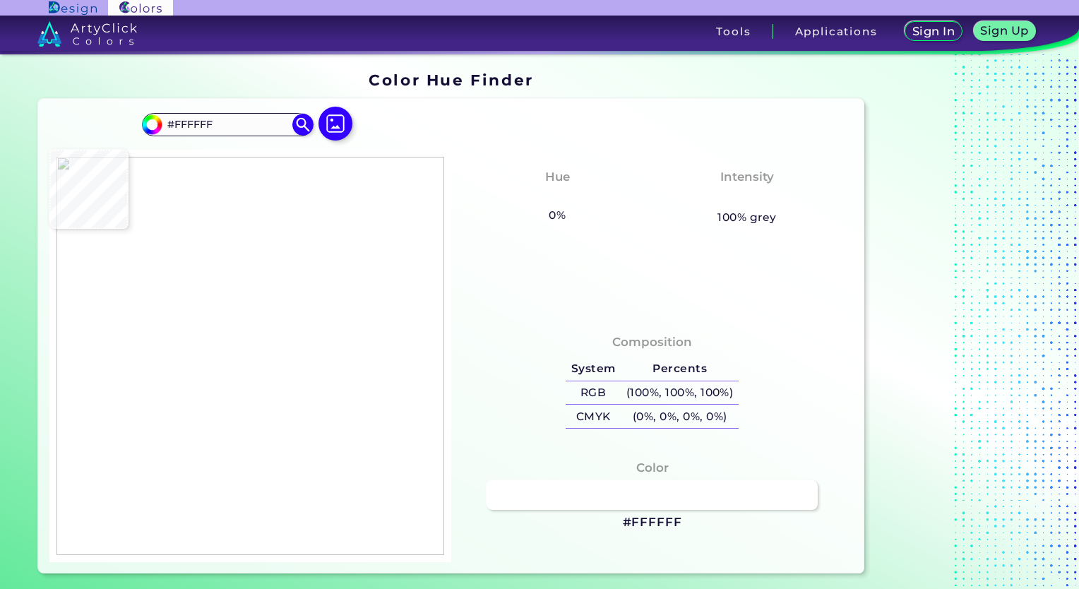
type input "#455560"
type input "#ffffff"
type input "#FFFFFF"
type input "#e31937"
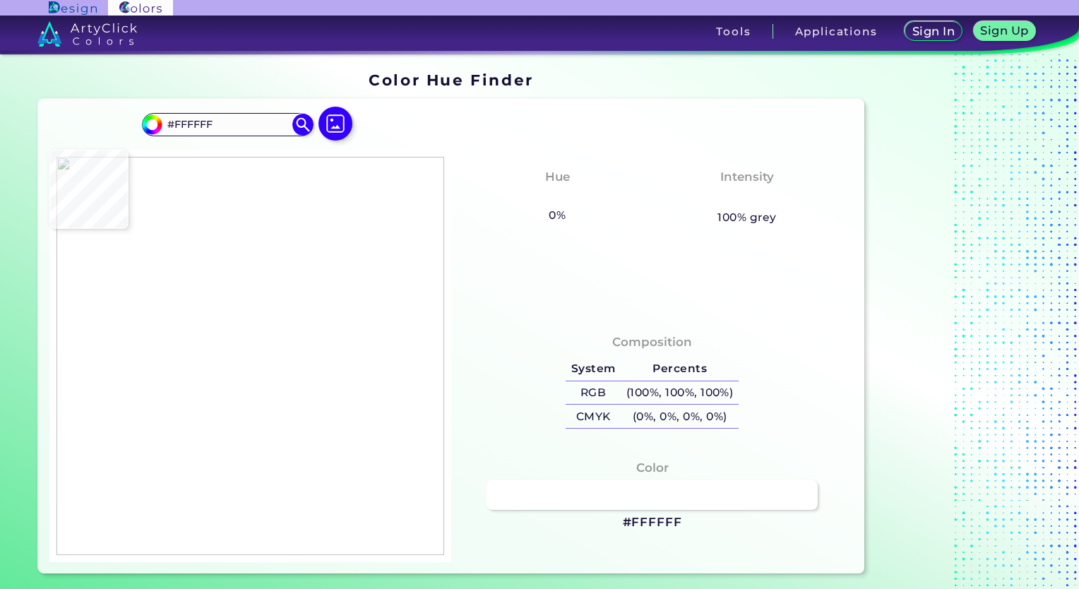
type input "#E31937"
type input "#ffffff"
type input "#FFFFFF"
type input "#000000"
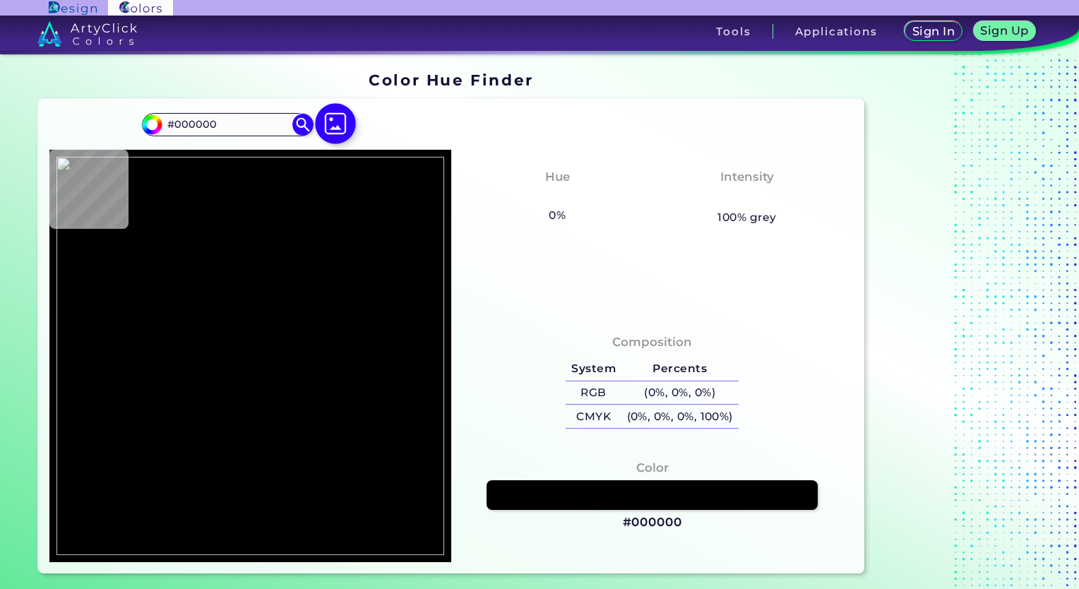
click at [329, 113] on img at bounding box center [336, 123] width 41 height 41
click at [0, 0] on input "file" at bounding box center [0, 0] width 0 height 0
type input "#c3c5c8"
type input "#C3C5C8"
type input "#8fb7e1"
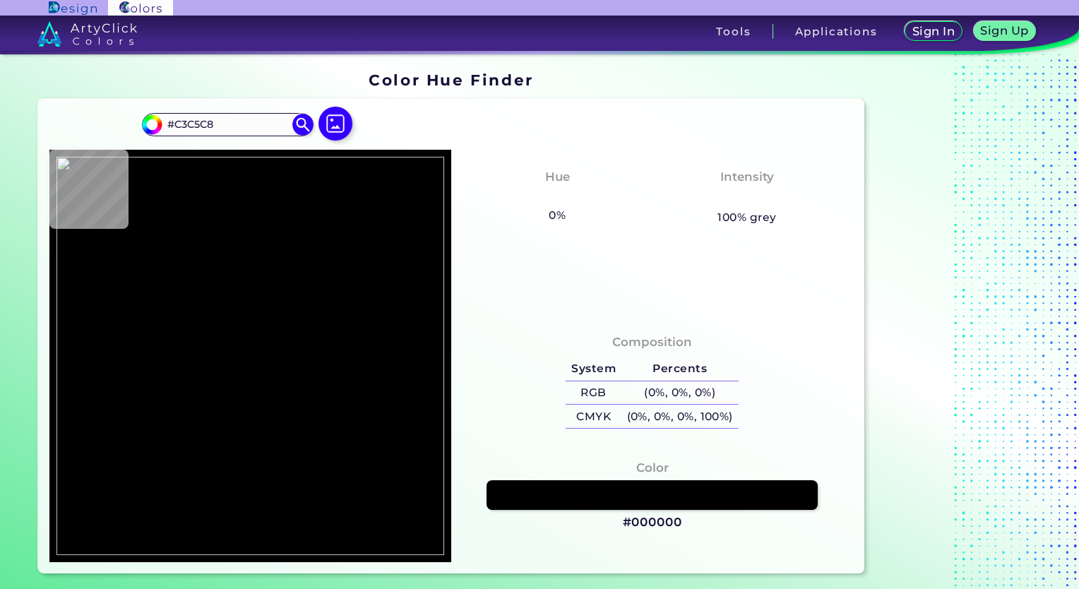
type input "#8FB7E1"
type input "#8c2332"
type input "#8C2332"
type input "#ffffff"
type input "#FFFFFF"
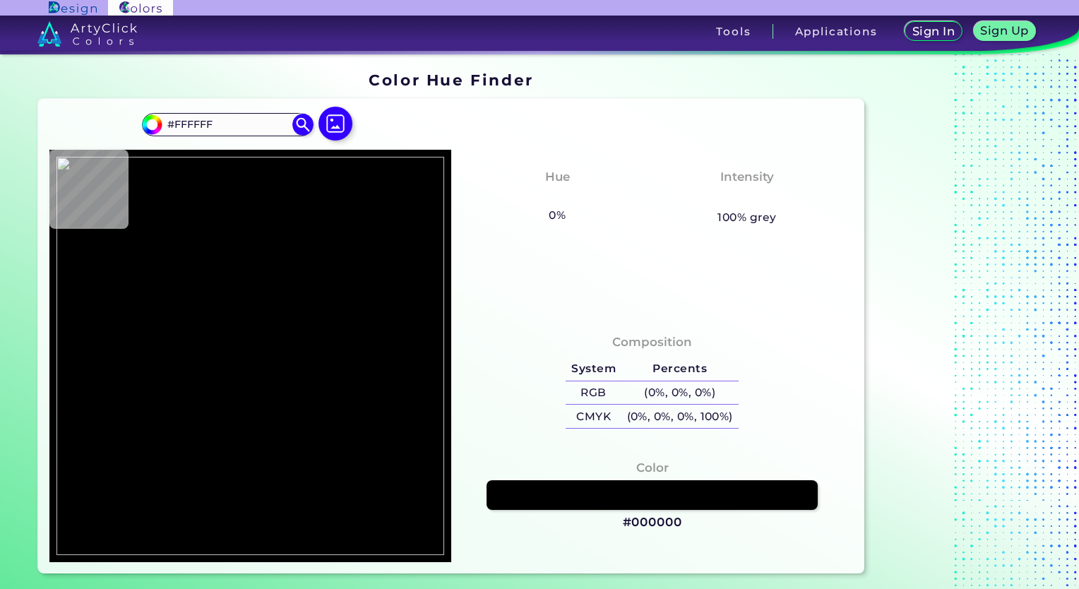
type input "#8c2332"
type input "#8C2332"
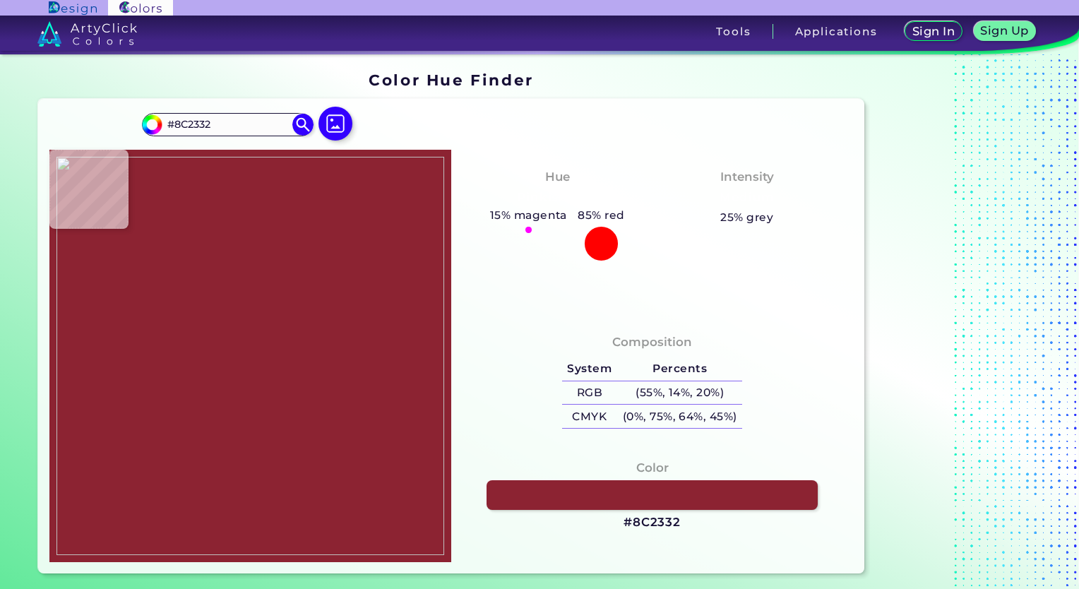
click at [304, 297] on img at bounding box center [251, 356] width 388 height 398
click at [312, 344] on img at bounding box center [251, 356] width 388 height 398
click at [309, 353] on img at bounding box center [251, 356] width 388 height 398
click at [649, 521] on h3 "#8C2332" at bounding box center [652, 522] width 57 height 17
